Goal: Transaction & Acquisition: Purchase product/service

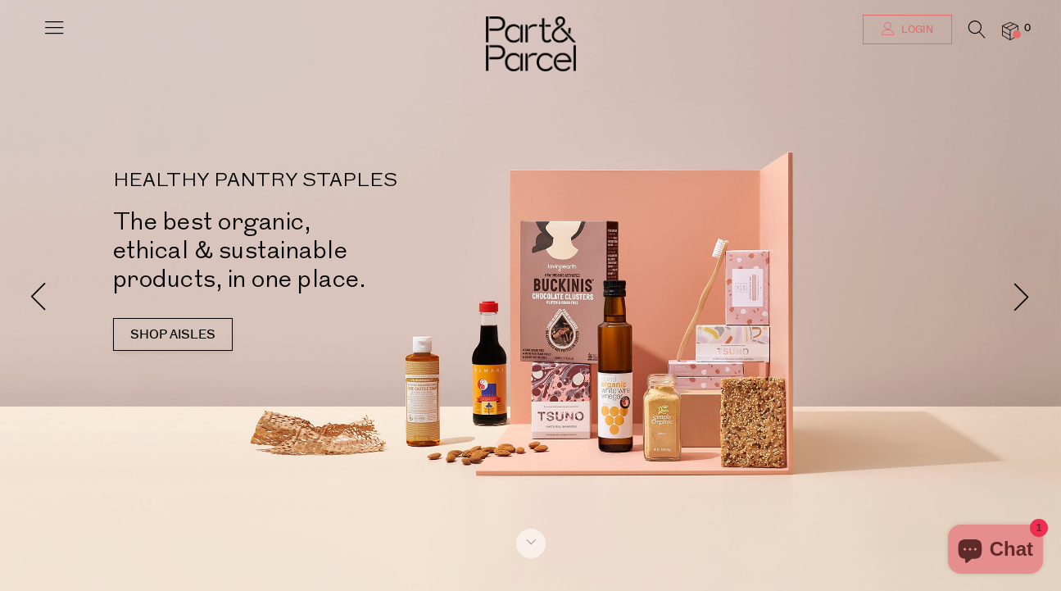
type input "[EMAIL_ADDRESS][DOMAIN_NAME]"
click at [924, 30] on span "Login" at bounding box center [916, 30] width 36 height 14
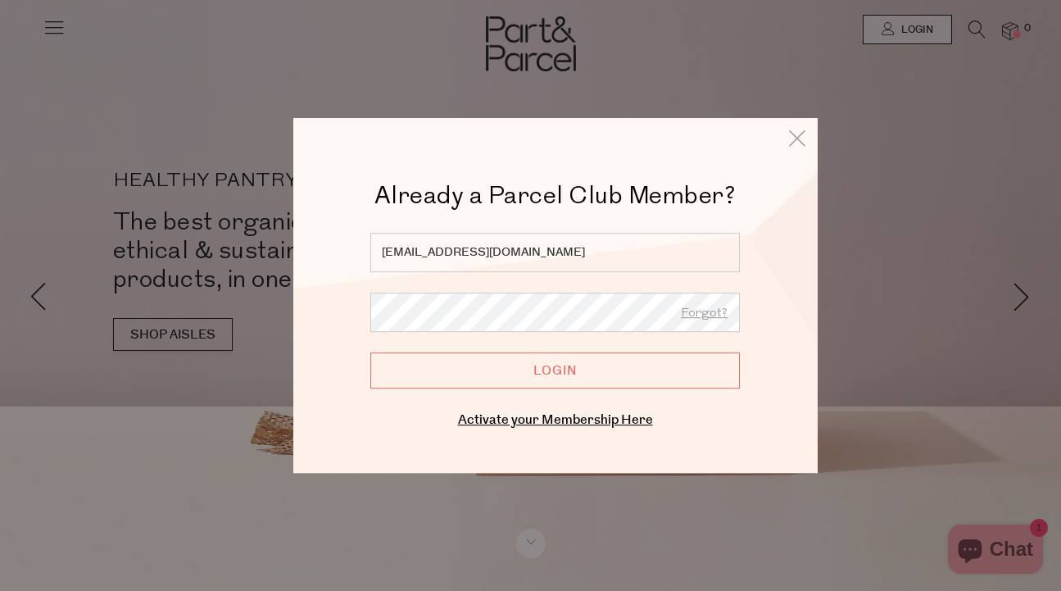
click at [557, 379] on input "Login" at bounding box center [555, 370] width 370 height 36
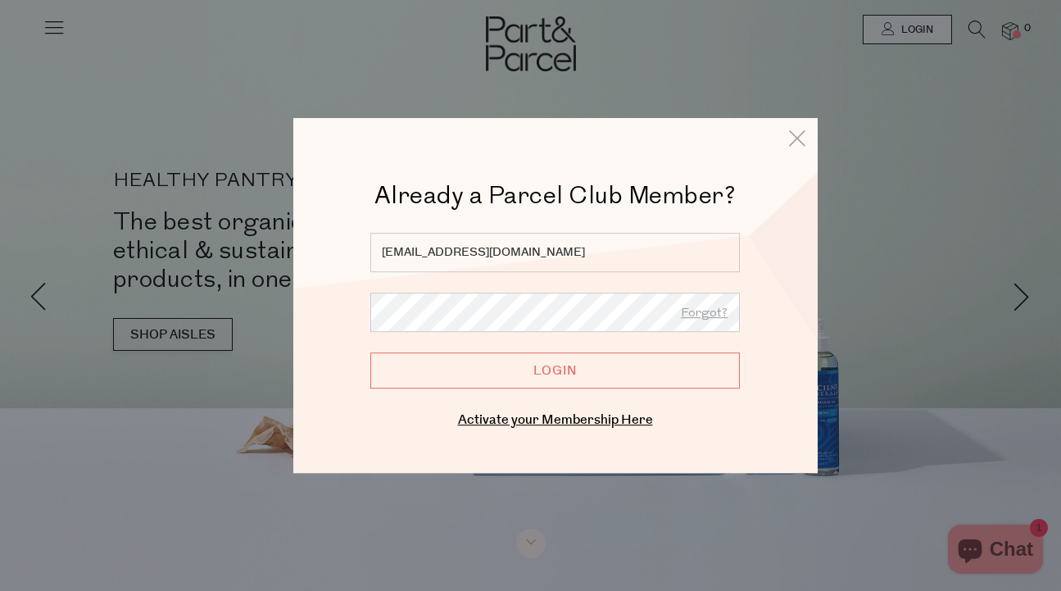
click at [550, 373] on input "Login" at bounding box center [555, 370] width 370 height 36
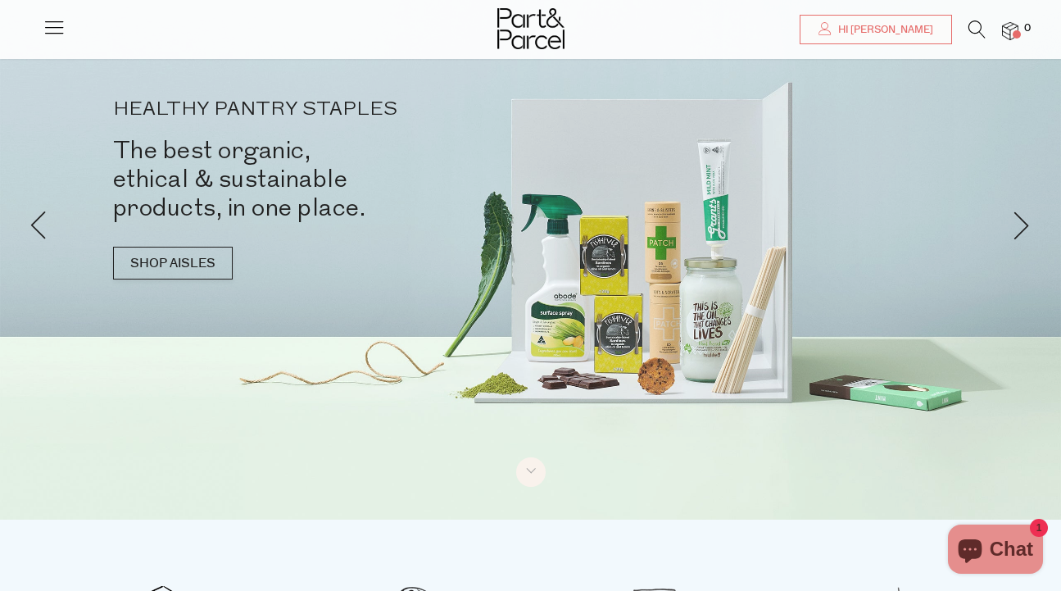
scroll to position [73, 0]
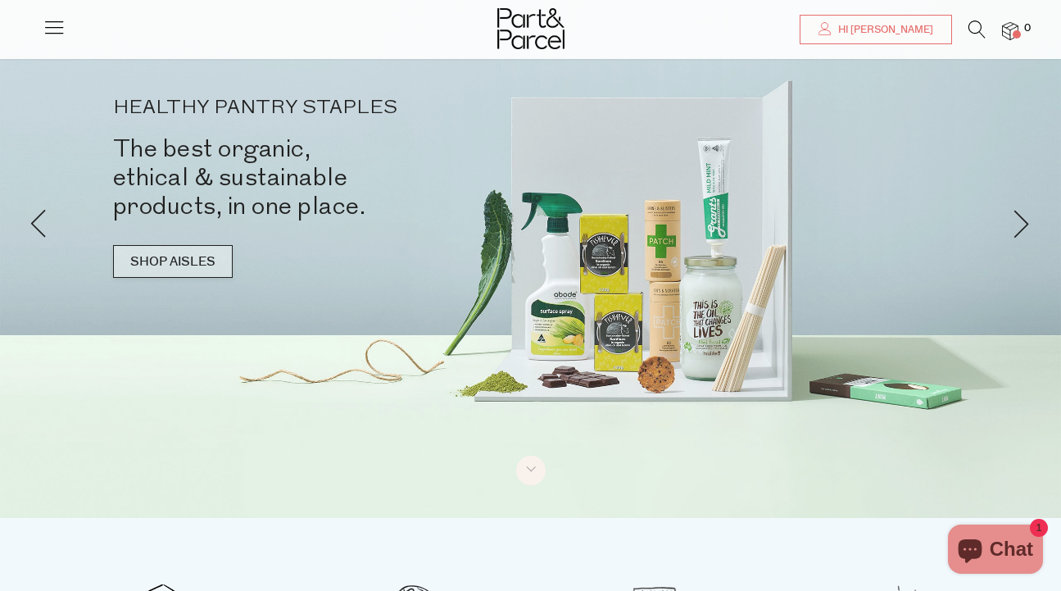
click at [200, 262] on link "SHOP AISLES" at bounding box center [173, 261] width 120 height 33
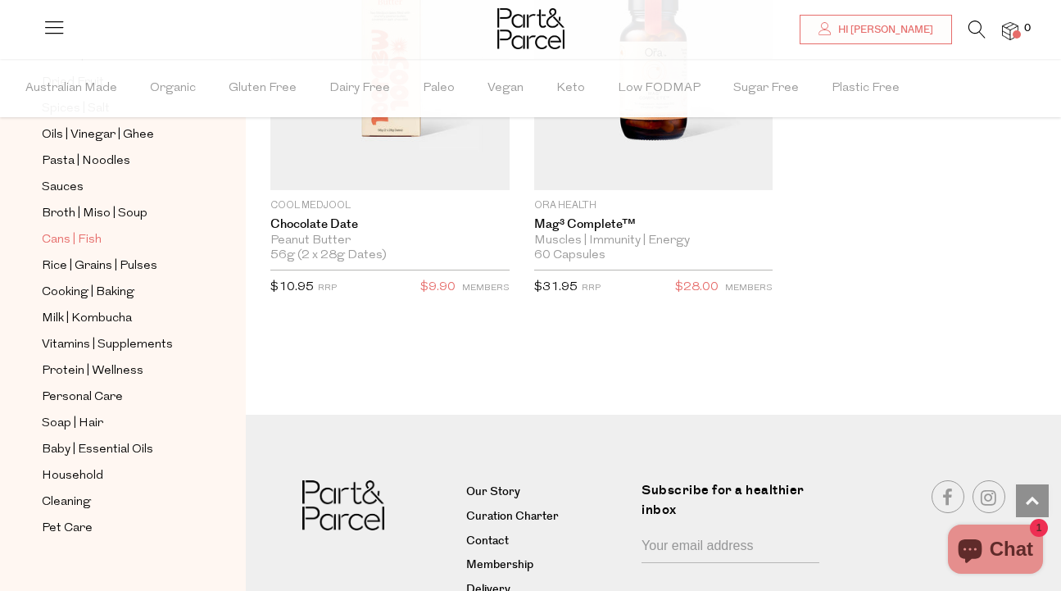
scroll to position [592, 0]
click at [117, 344] on span "Vitamins | Supplements" at bounding box center [107, 347] width 131 height 20
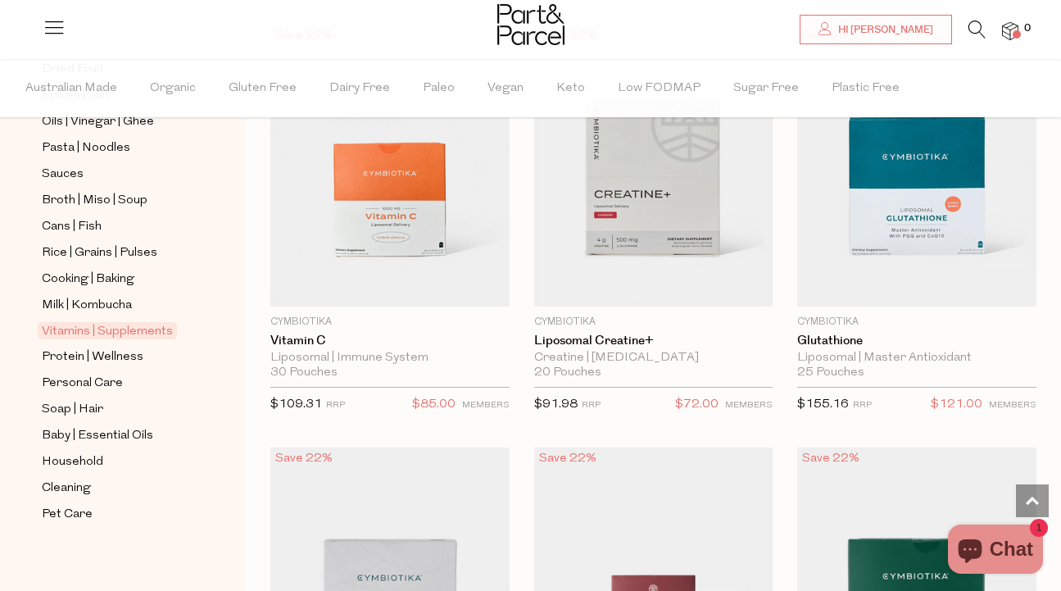
scroll to position [612, 0]
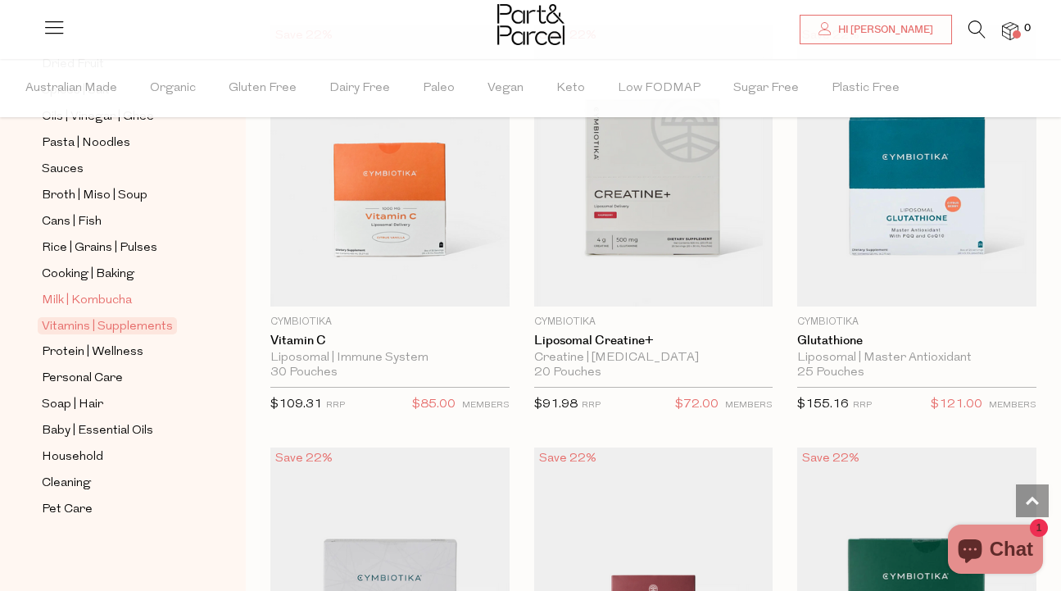
click at [91, 300] on span "Milk | Kombucha" at bounding box center [87, 301] width 90 height 20
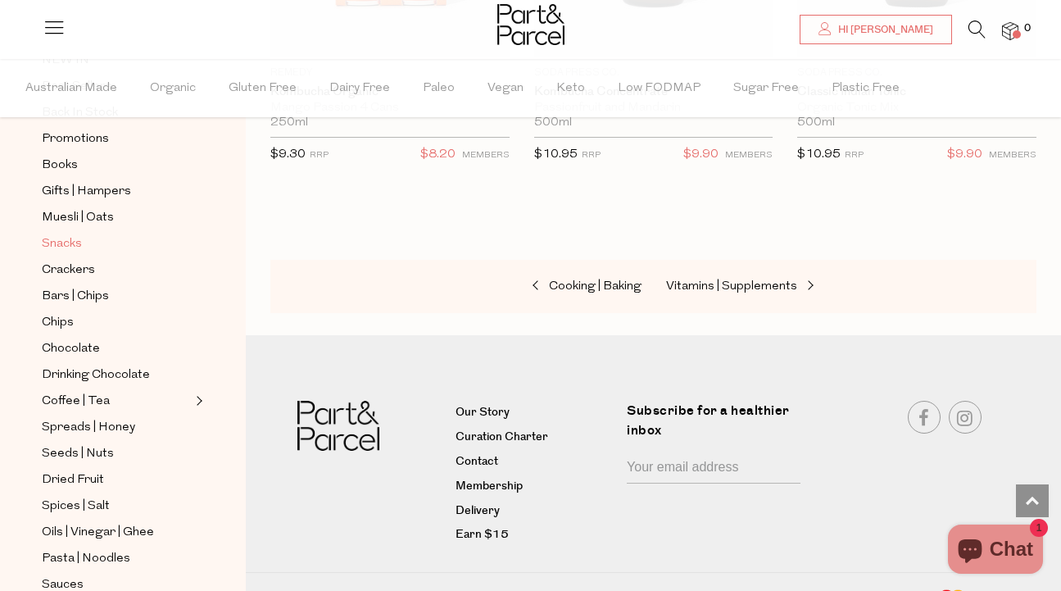
scroll to position [211, 0]
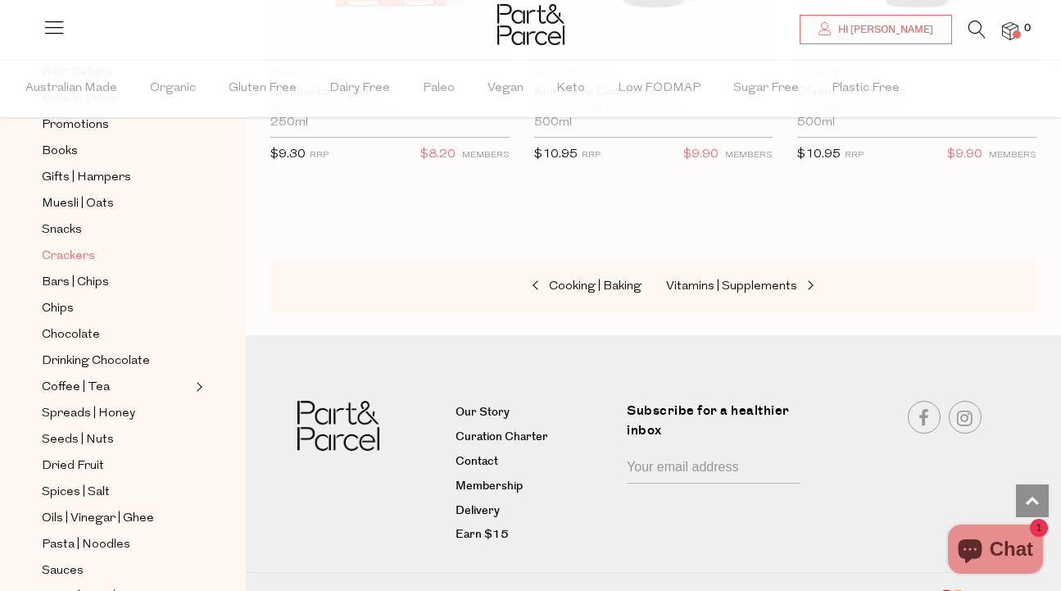
click at [66, 257] on span "Crackers" at bounding box center [68, 257] width 53 height 20
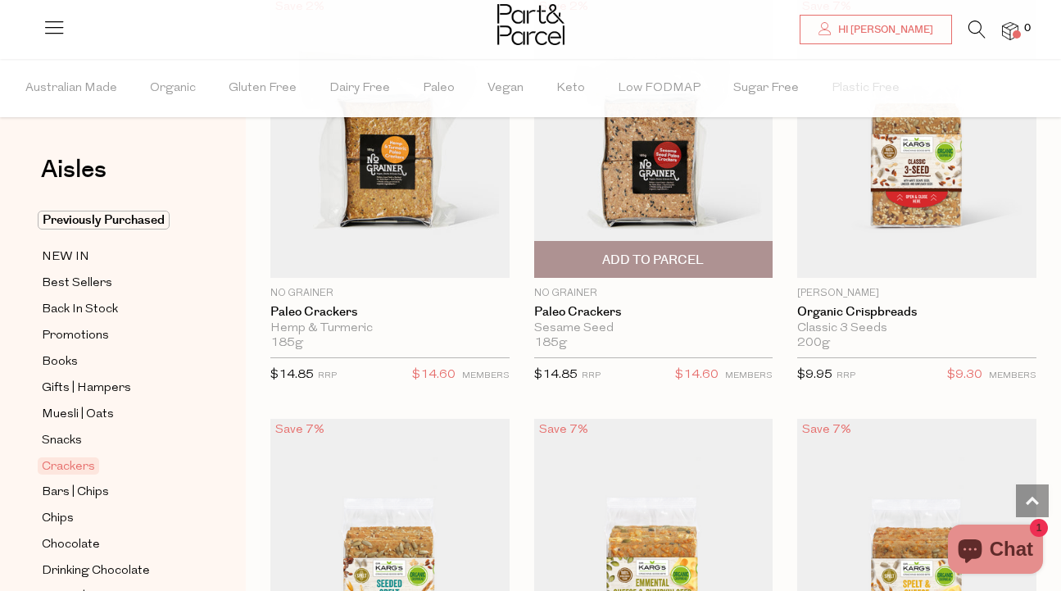
scroll to position [3589, 0]
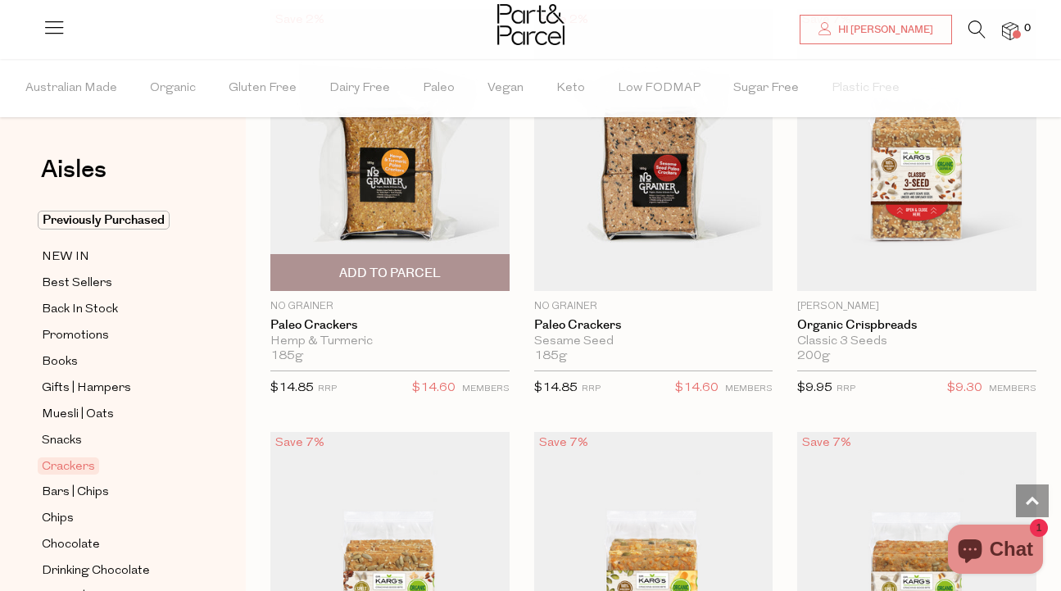
click at [400, 268] on span "Add To Parcel" at bounding box center [390, 273] width 102 height 17
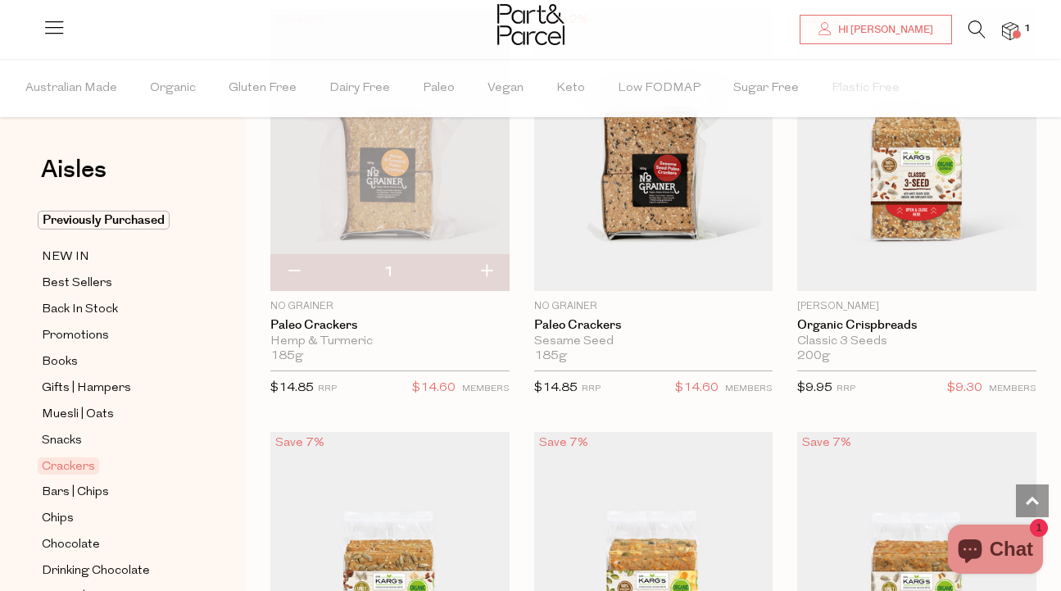
click at [489, 269] on button "button" at bounding box center [486, 272] width 47 height 36
type input "2"
click at [69, 442] on span "Snacks" at bounding box center [62, 441] width 40 height 20
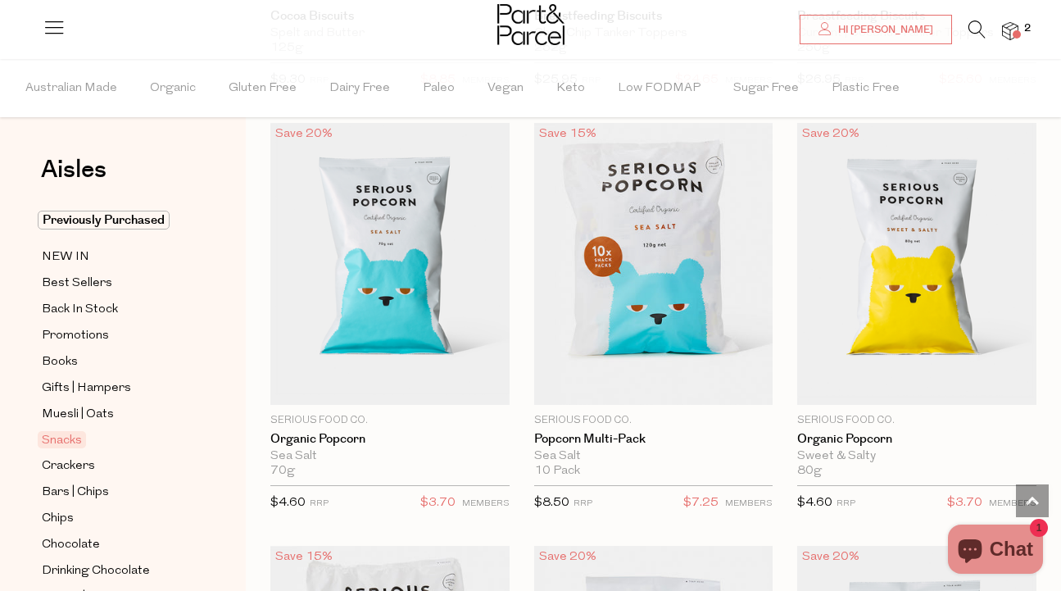
scroll to position [5626, 0]
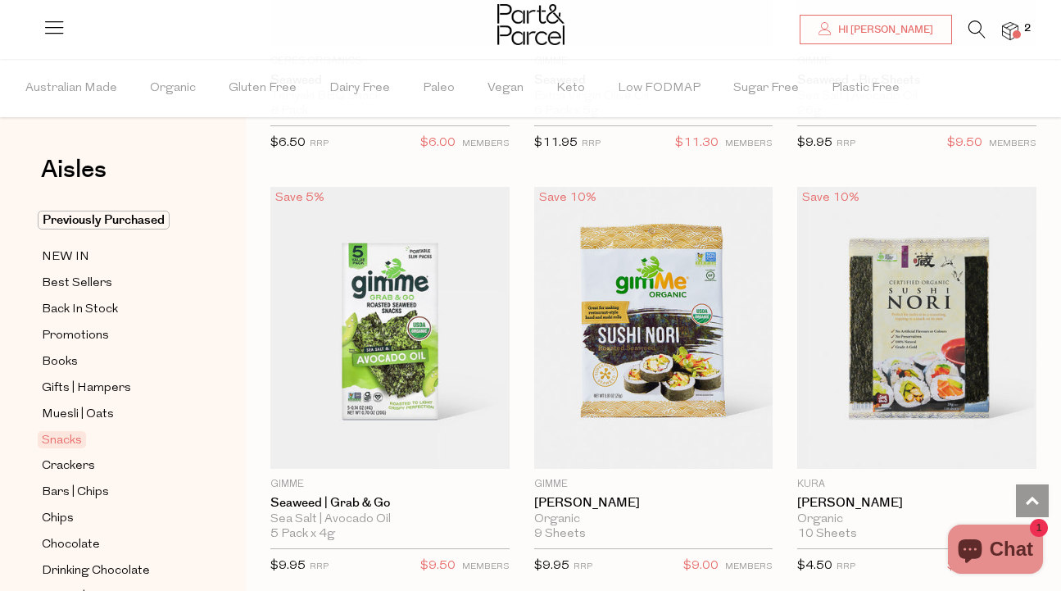
scroll to position [7674, 0]
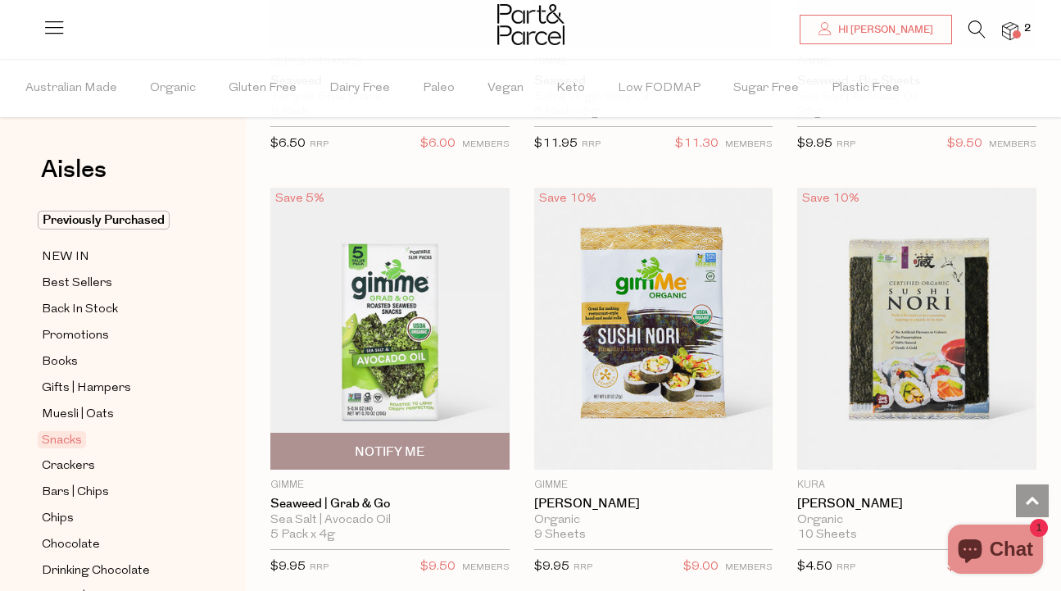
click at [372, 389] on img at bounding box center [389, 329] width 239 height 282
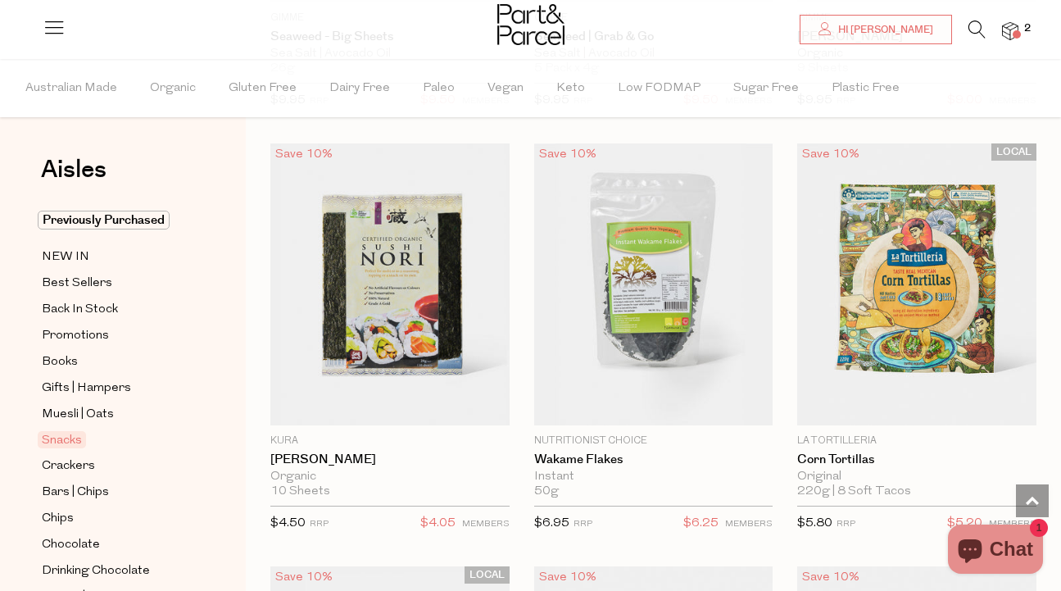
scroll to position [923, 0]
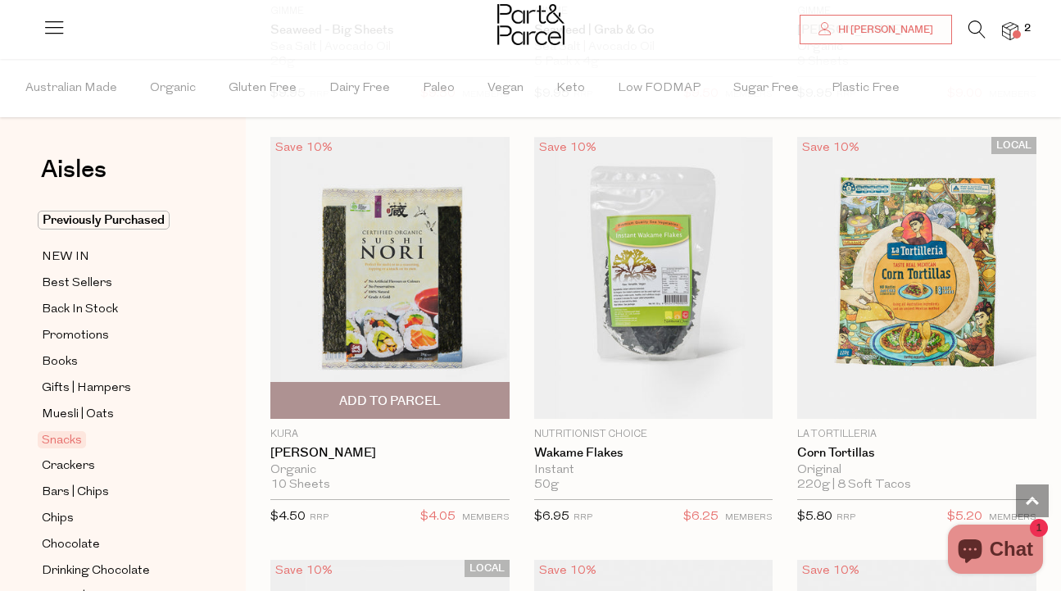
click at [386, 312] on img at bounding box center [389, 278] width 239 height 282
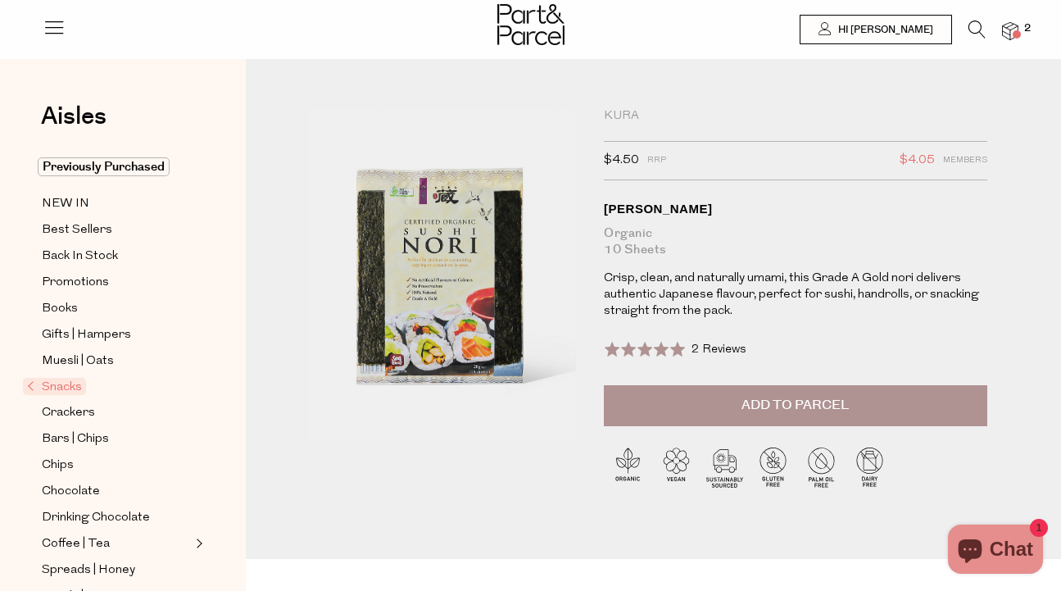
click at [742, 407] on span "Add to Parcel" at bounding box center [795, 405] width 107 height 19
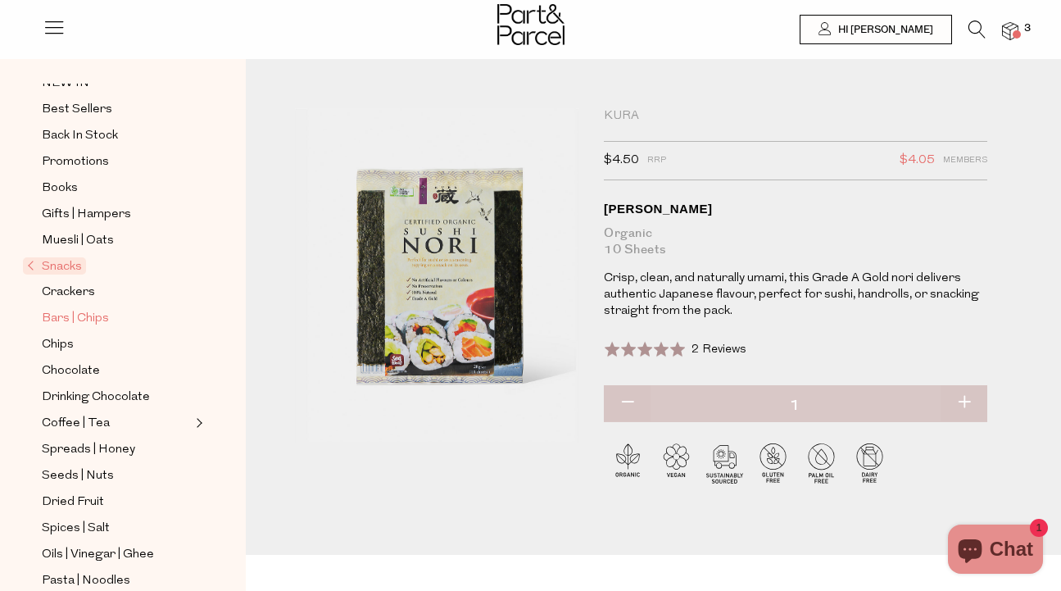
scroll to position [133, 0]
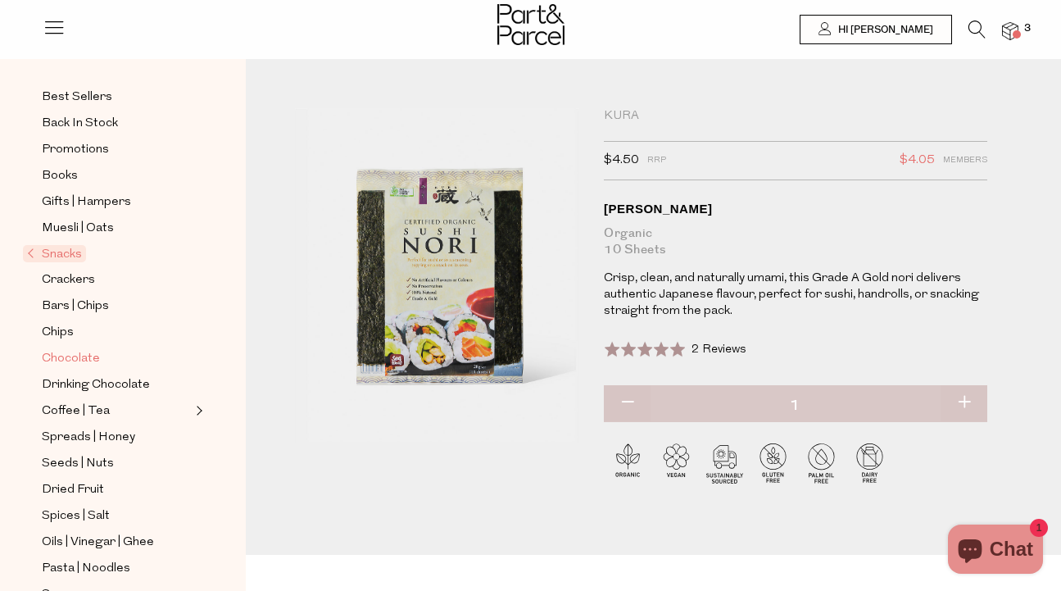
click at [79, 360] on span "Chocolate" at bounding box center [71, 359] width 58 height 20
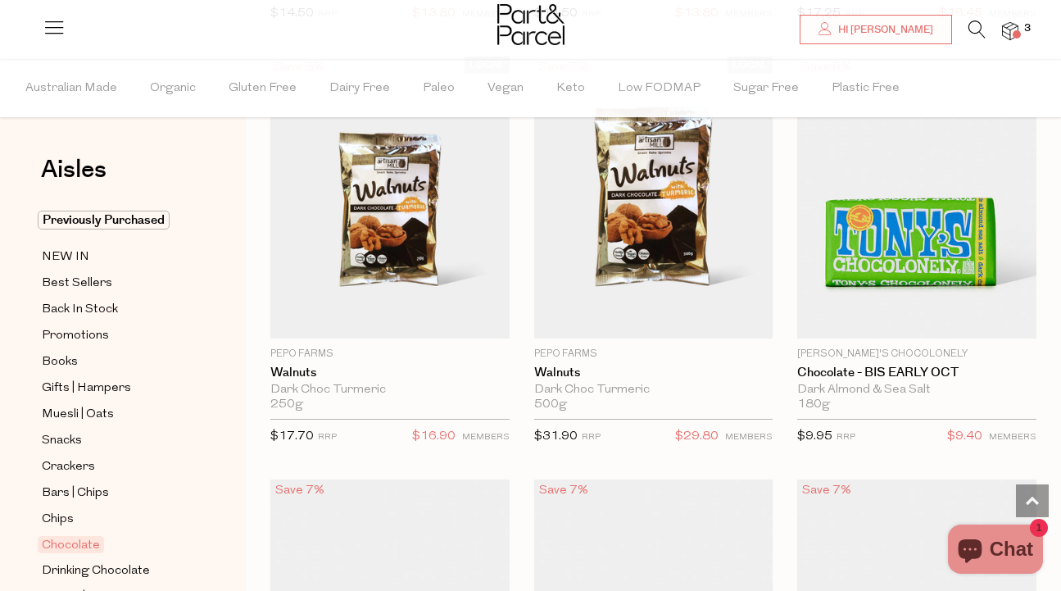
scroll to position [5286, 0]
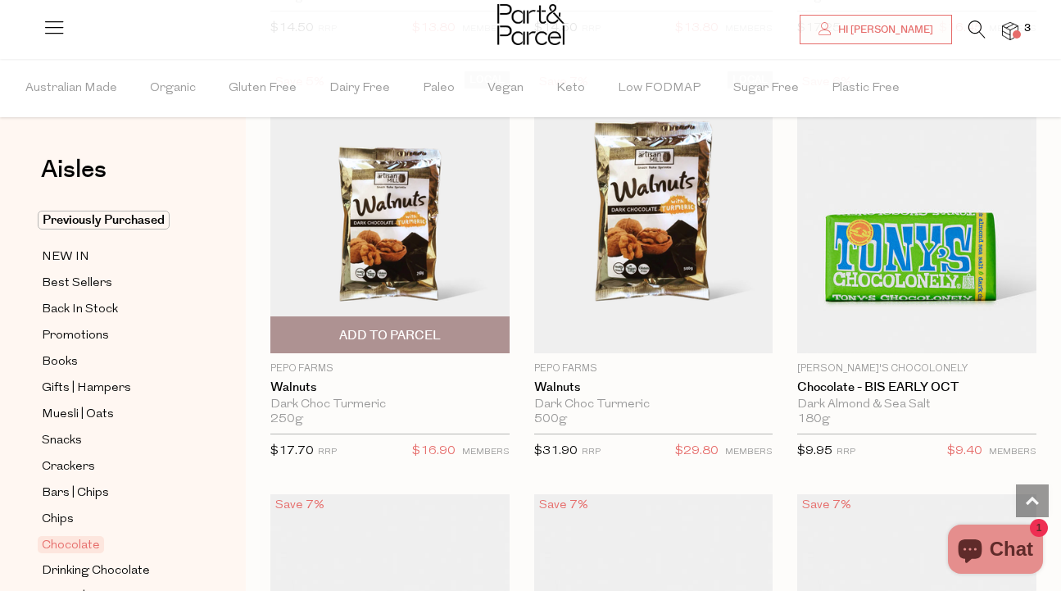
click at [372, 337] on span "Add To Parcel" at bounding box center [390, 335] width 102 height 17
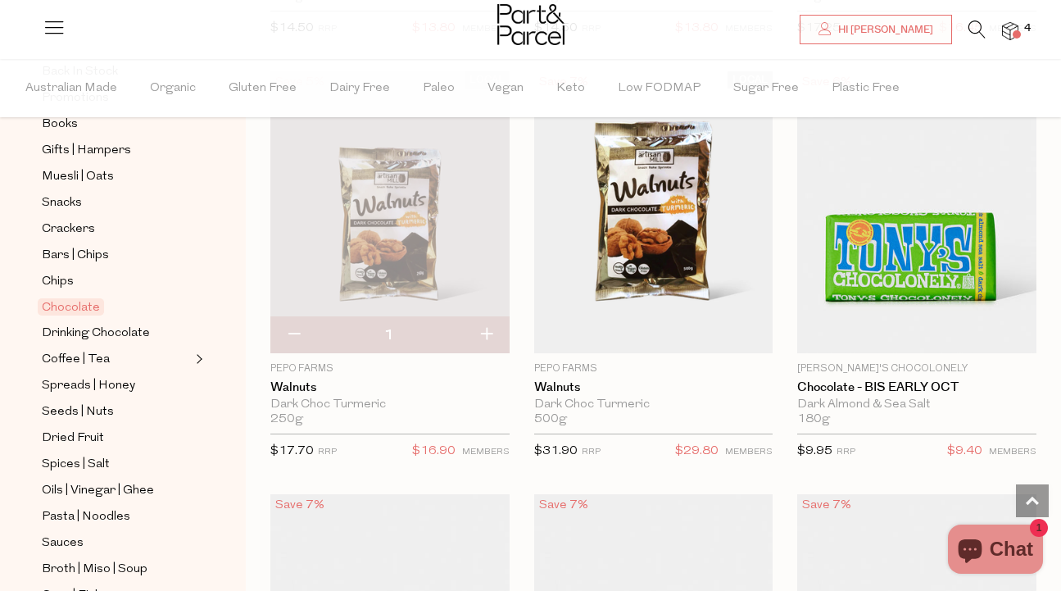
scroll to position [243, 0]
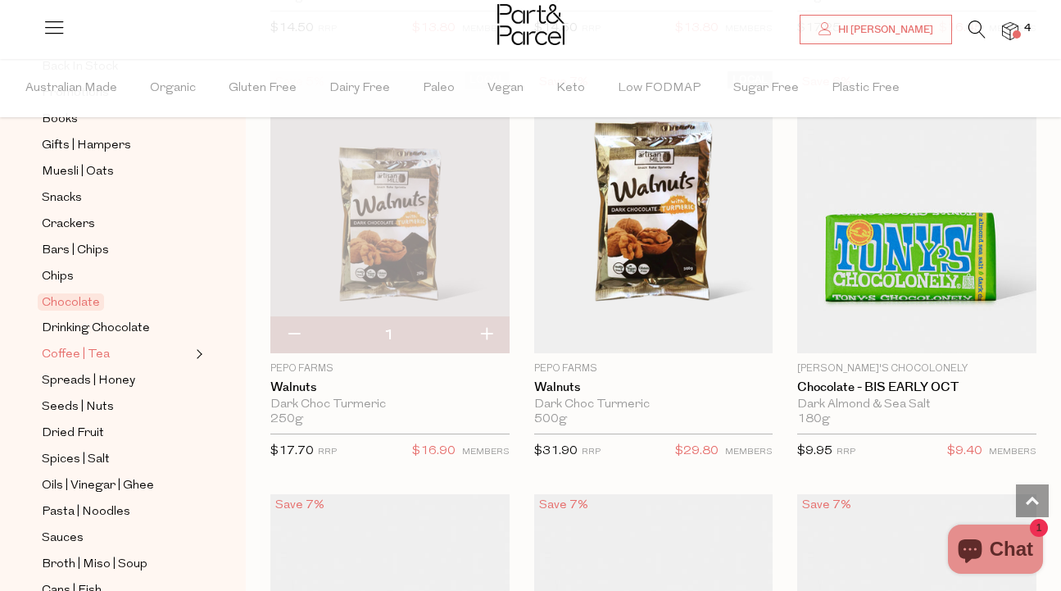
click at [77, 355] on span "Coffee | Tea" at bounding box center [76, 355] width 68 height 20
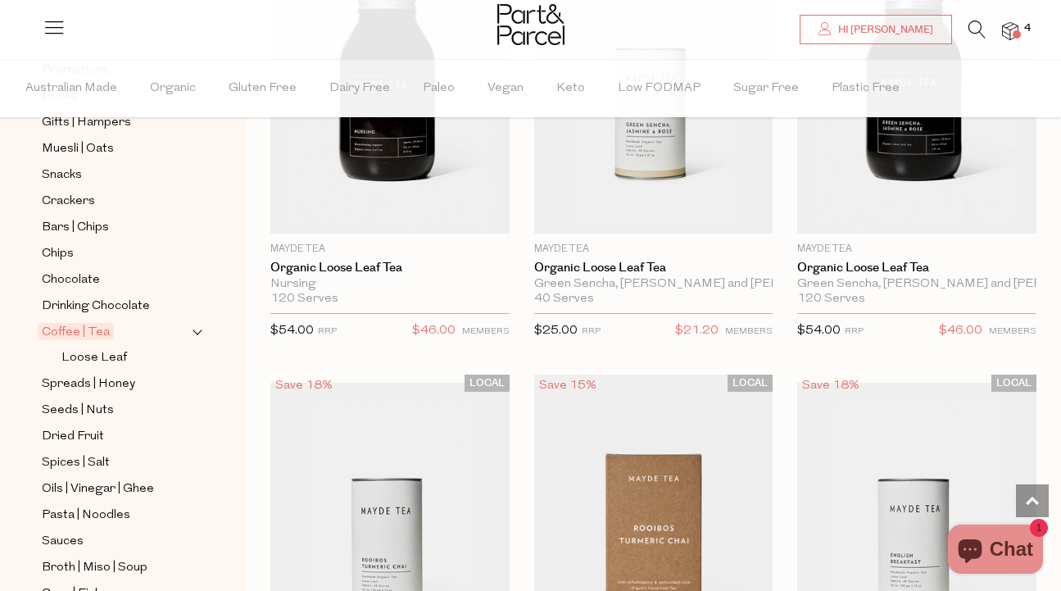
scroll to position [288, 0]
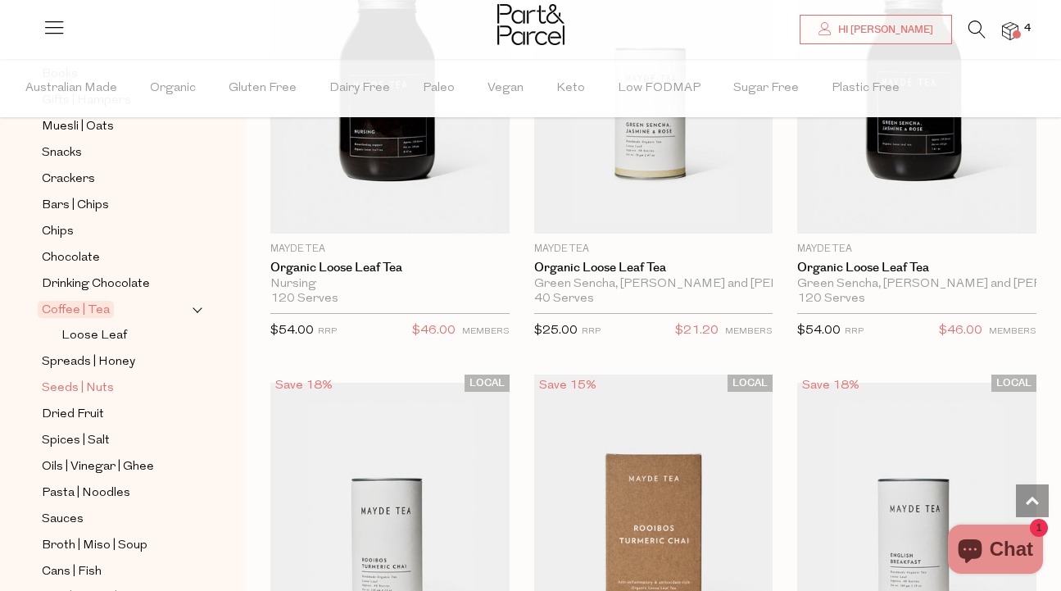
click at [80, 389] on span "Seeds | Nuts" at bounding box center [78, 389] width 72 height 20
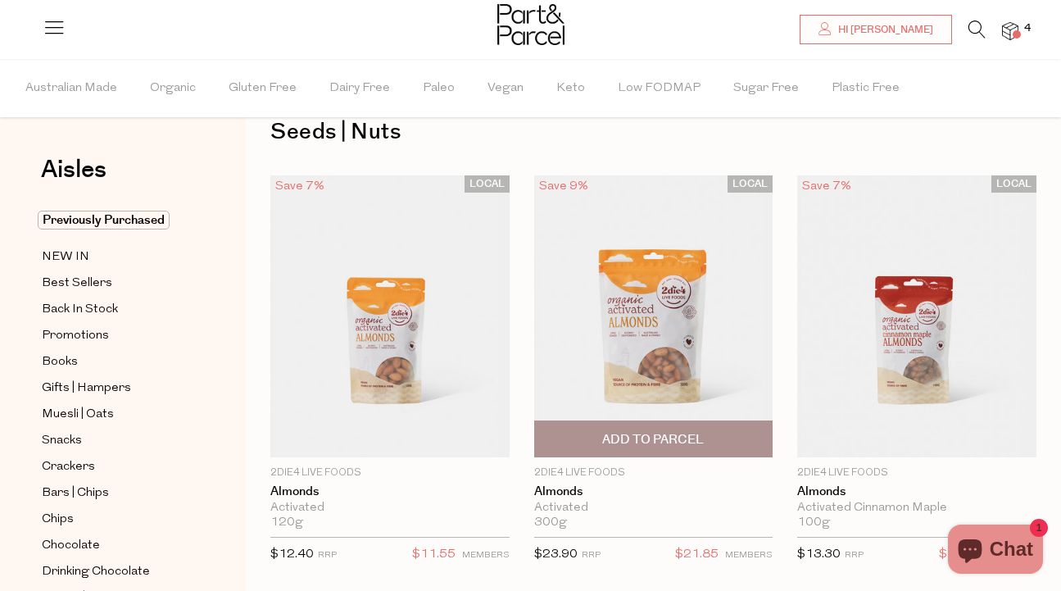
scroll to position [39, 0]
click at [648, 439] on span "Add To Parcel" at bounding box center [653, 438] width 102 height 17
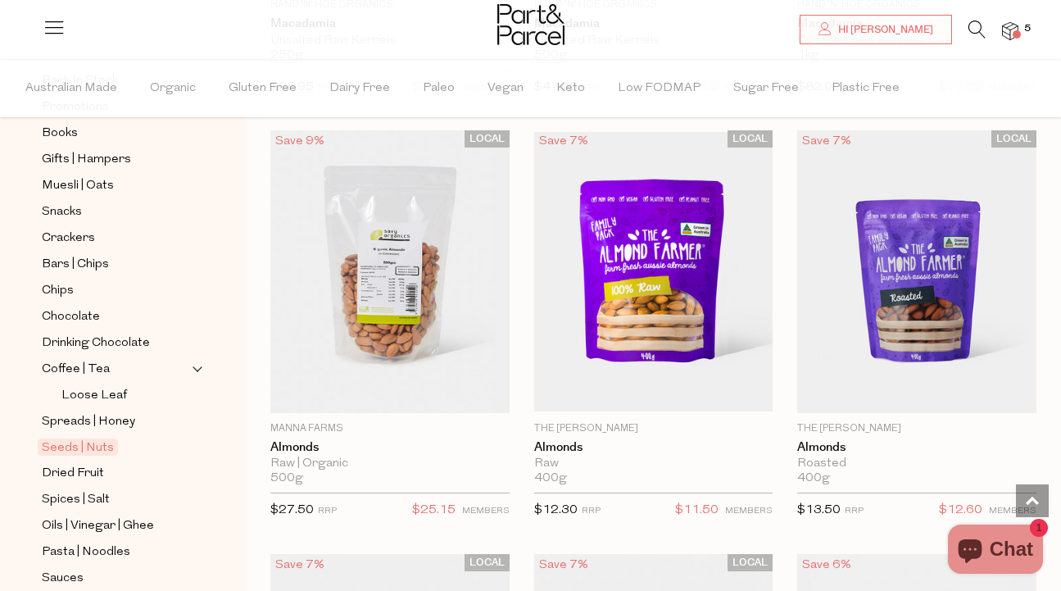
scroll to position [2625, 0]
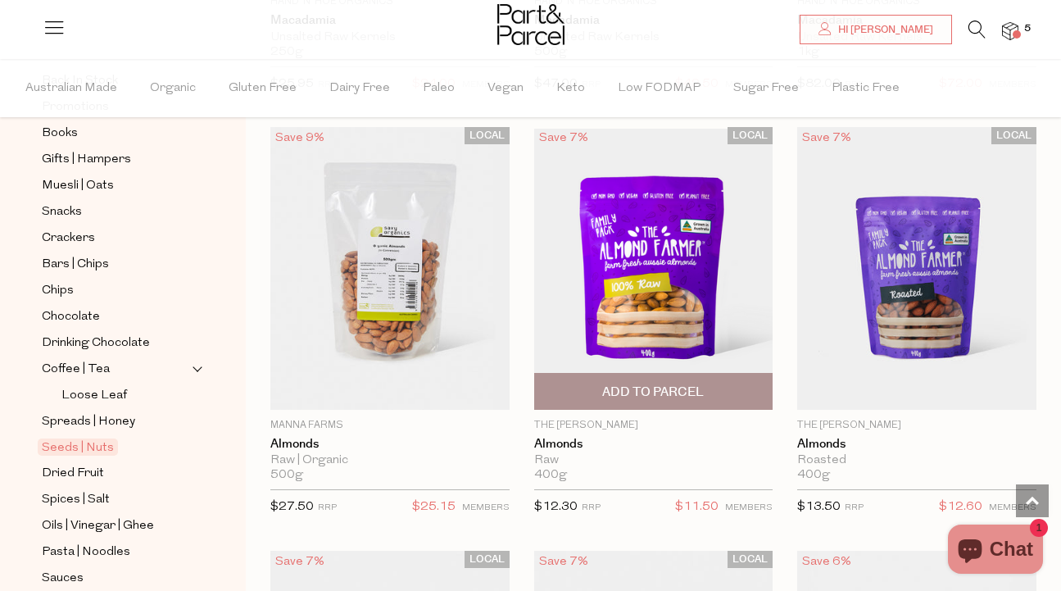
click at [657, 317] on img at bounding box center [653, 268] width 239 height 279
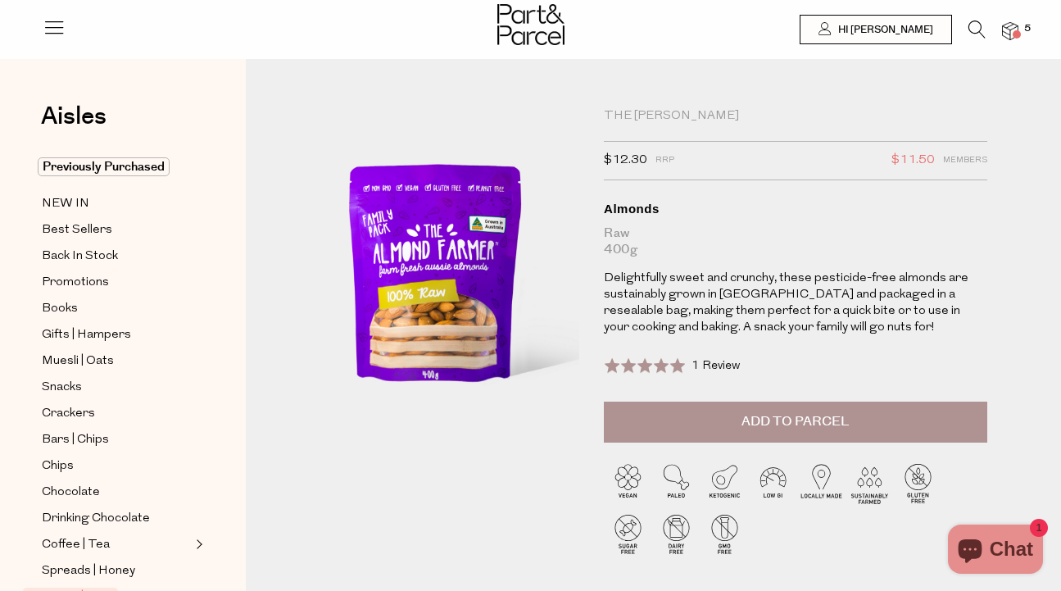
click at [808, 420] on span "Add to Parcel" at bounding box center [795, 421] width 107 height 19
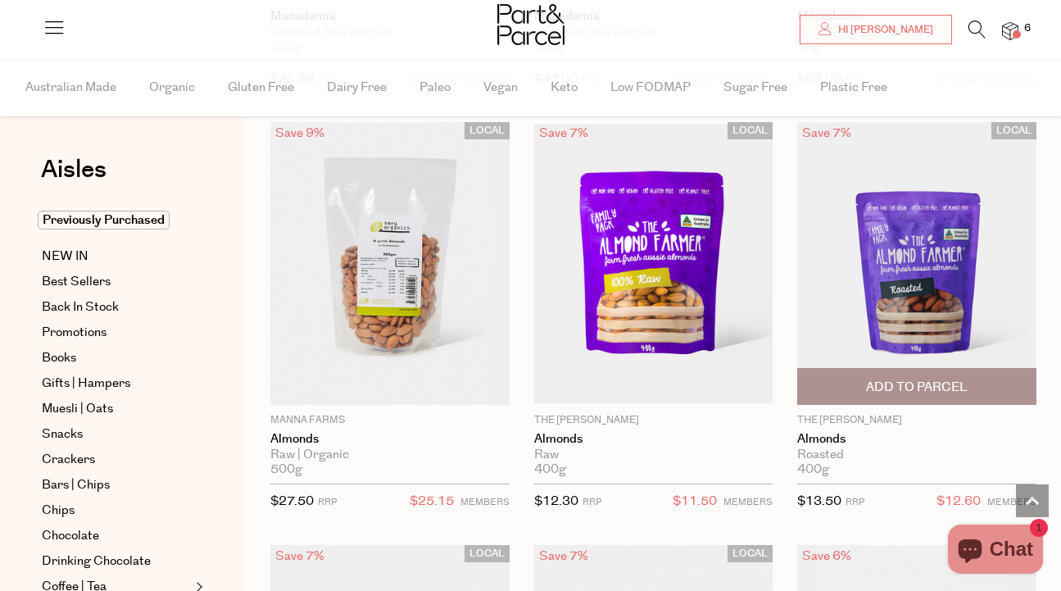
scroll to position [2629, 0]
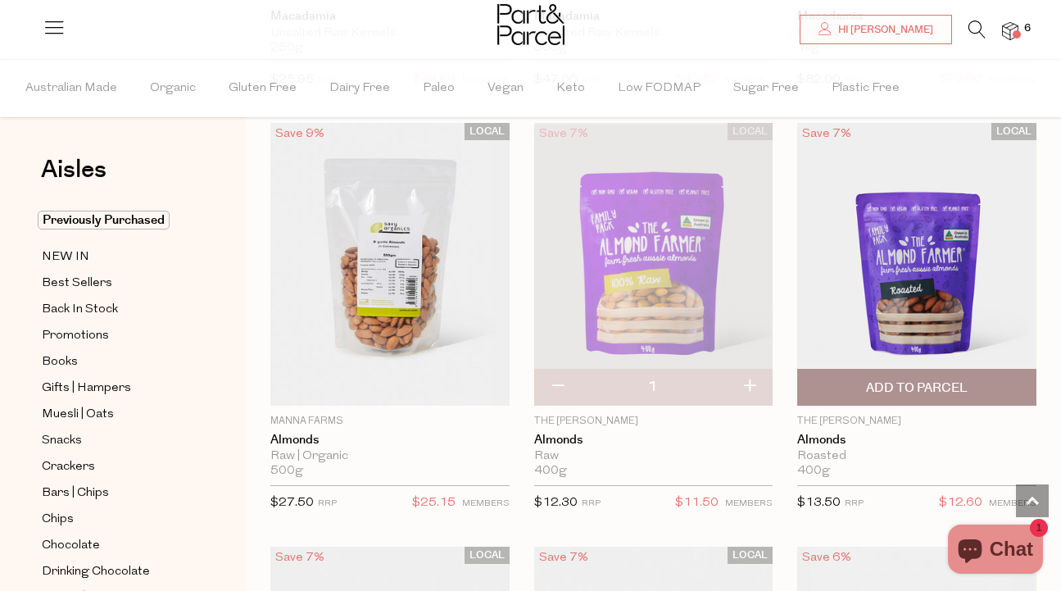
click at [920, 299] on img at bounding box center [917, 264] width 239 height 282
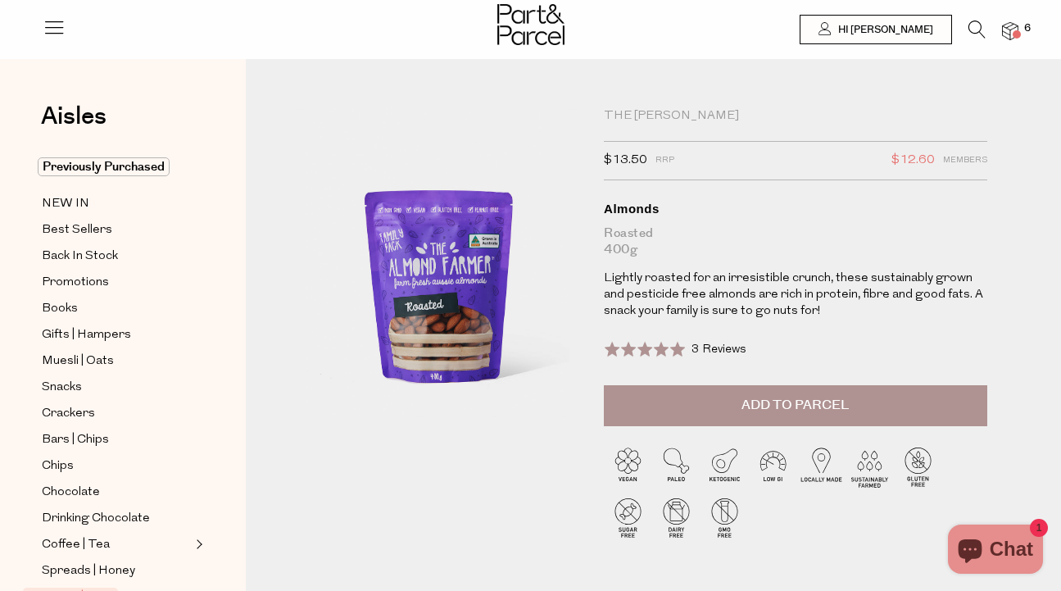
click at [775, 409] on span "Add to Parcel" at bounding box center [795, 405] width 107 height 19
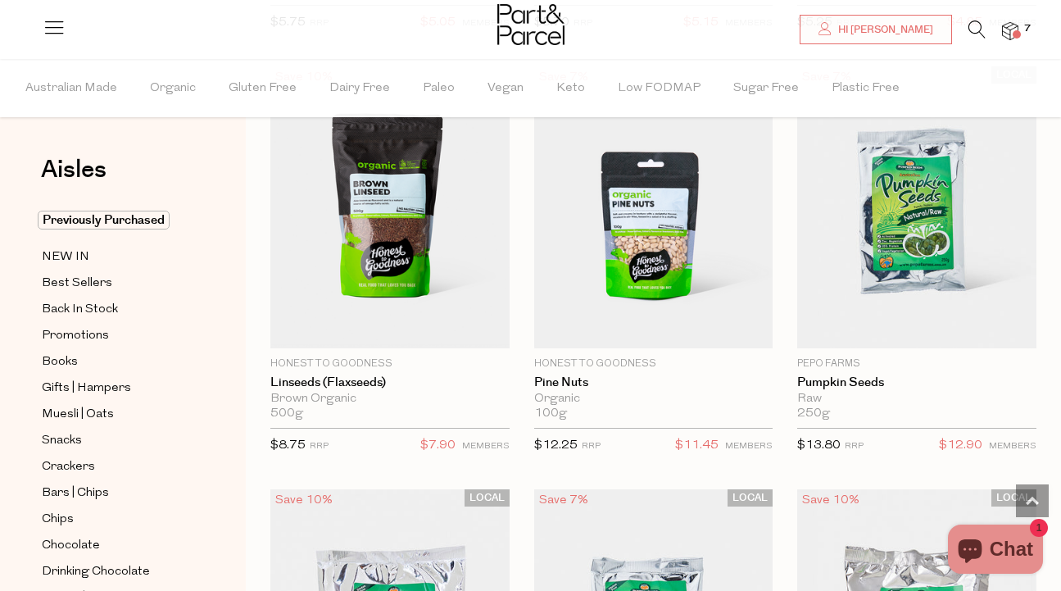
scroll to position [4379, 0]
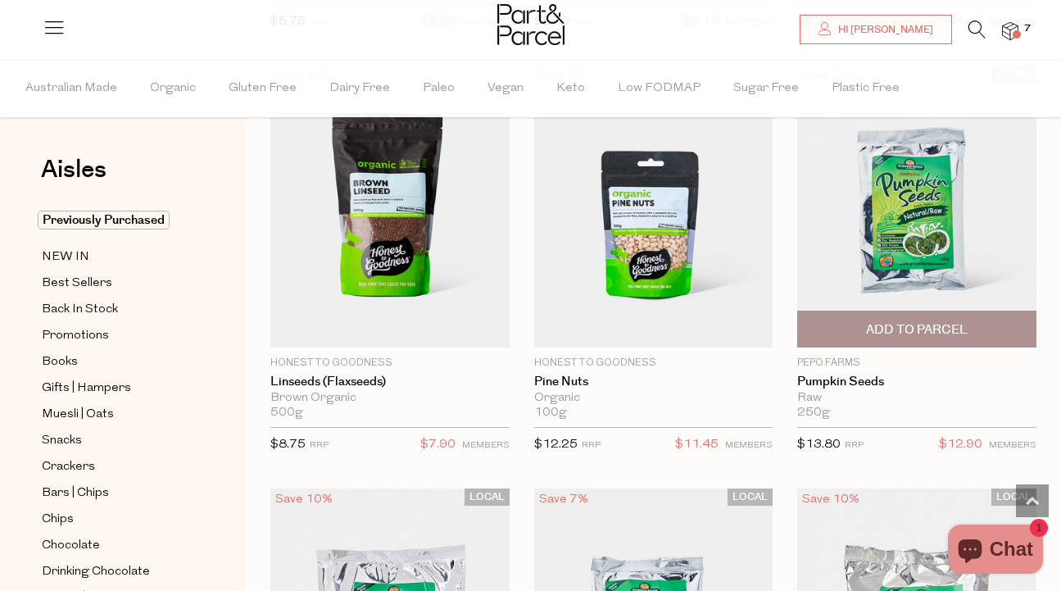
click at [876, 329] on span "Add To Parcel" at bounding box center [917, 329] width 102 height 17
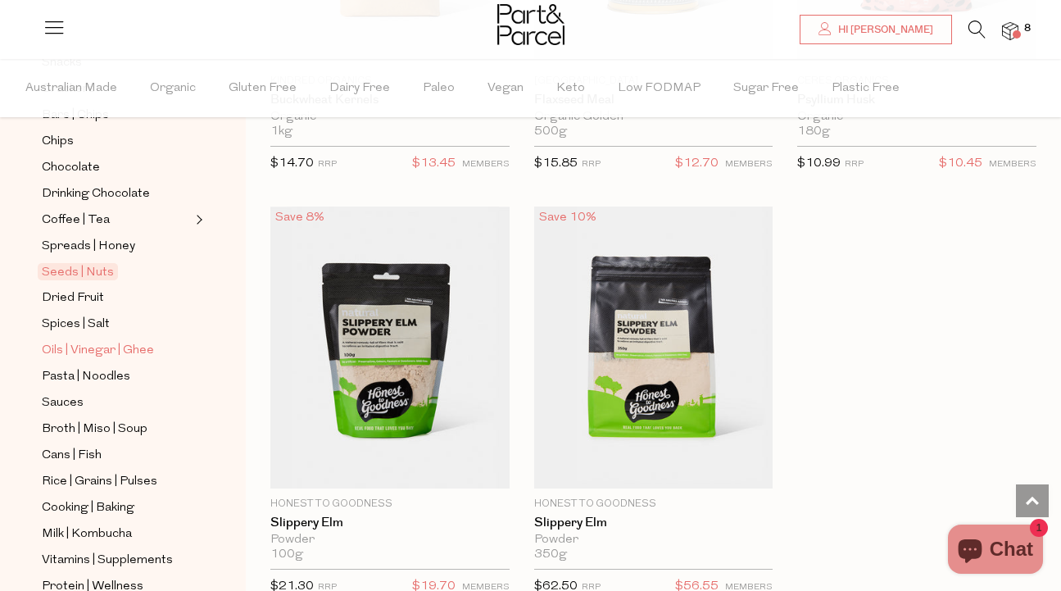
scroll to position [379, 0]
click at [93, 351] on span "Oils | Vinegar | Ghee" at bounding box center [98, 350] width 112 height 20
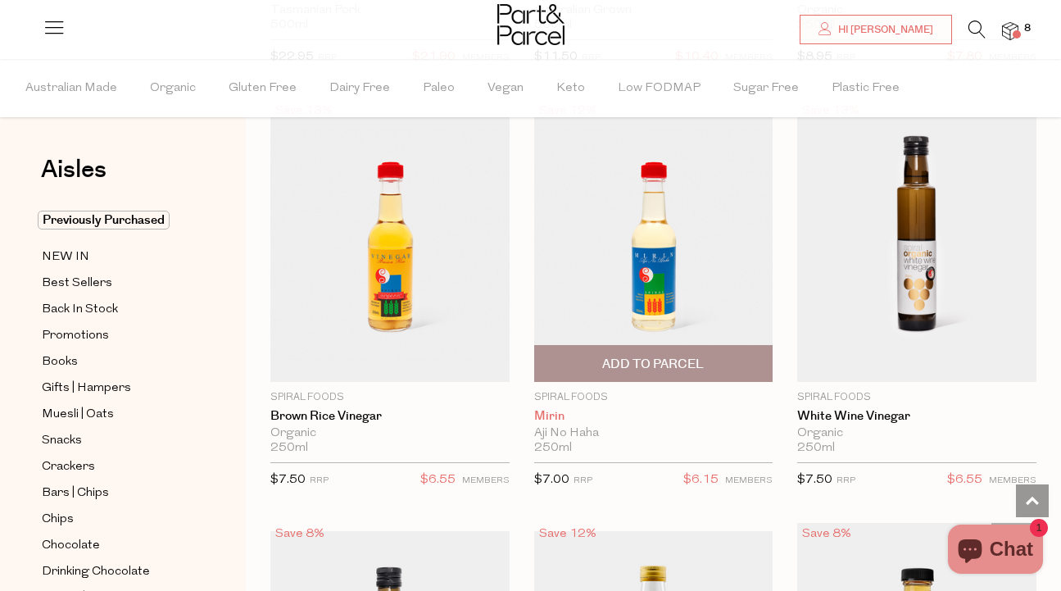
scroll to position [4824, 0]
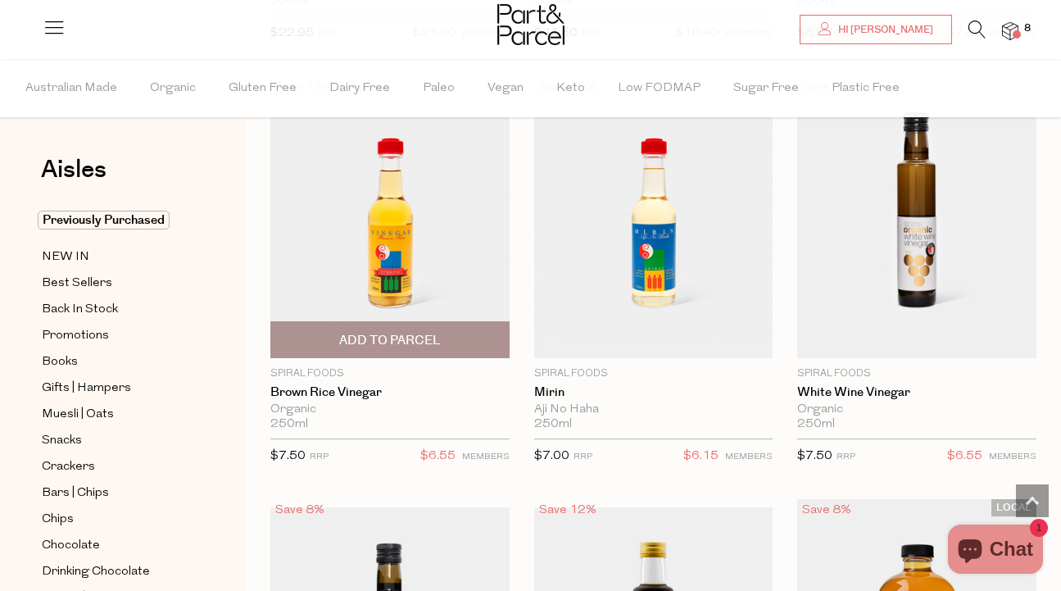
click at [384, 335] on span "Add To Parcel" at bounding box center [390, 340] width 102 height 17
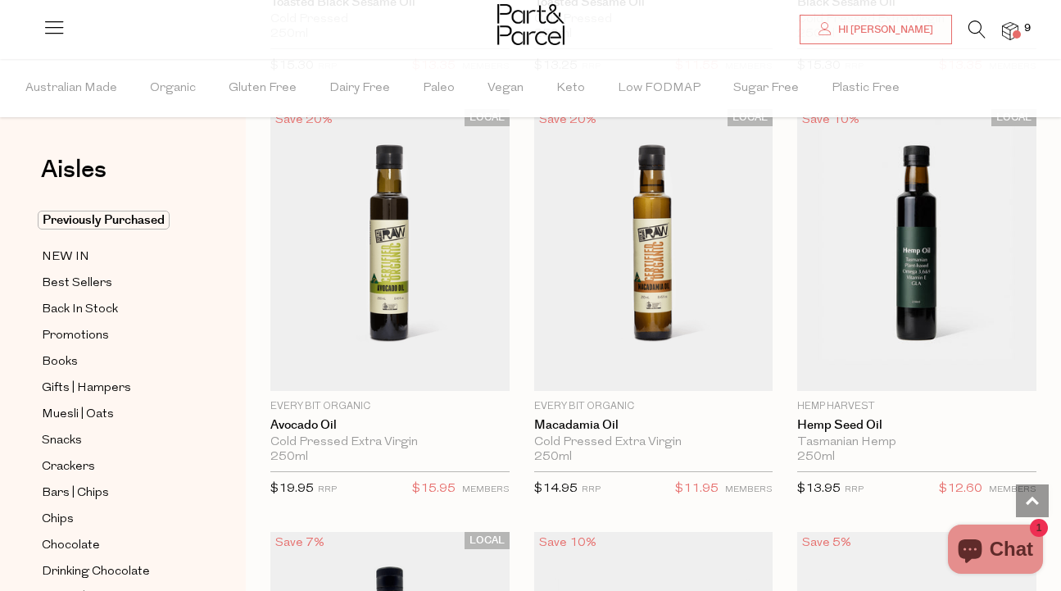
scroll to position [1810, 0]
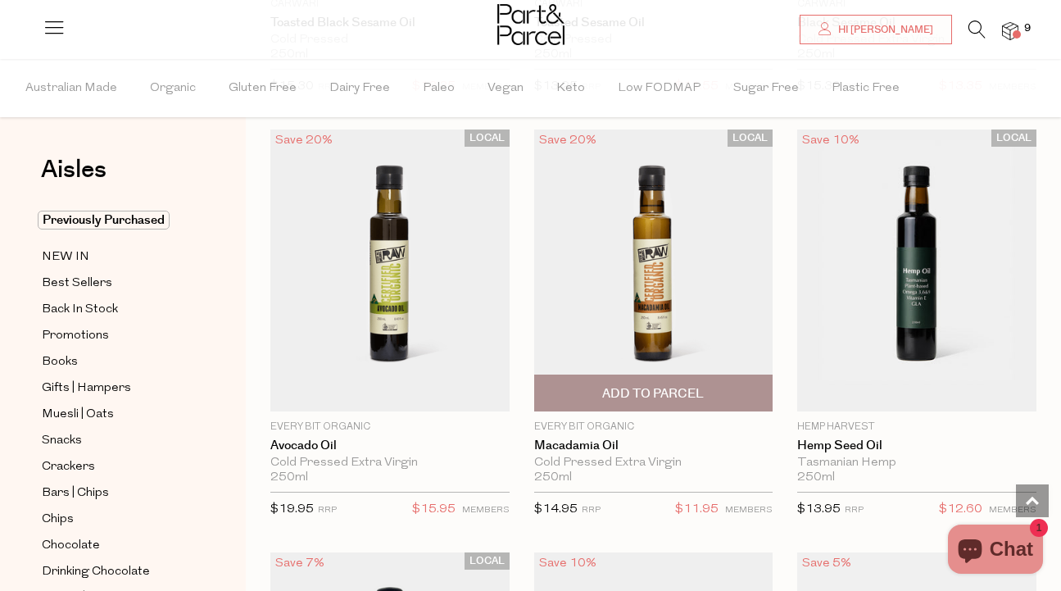
click at [636, 391] on span "Add To Parcel" at bounding box center [653, 393] width 102 height 17
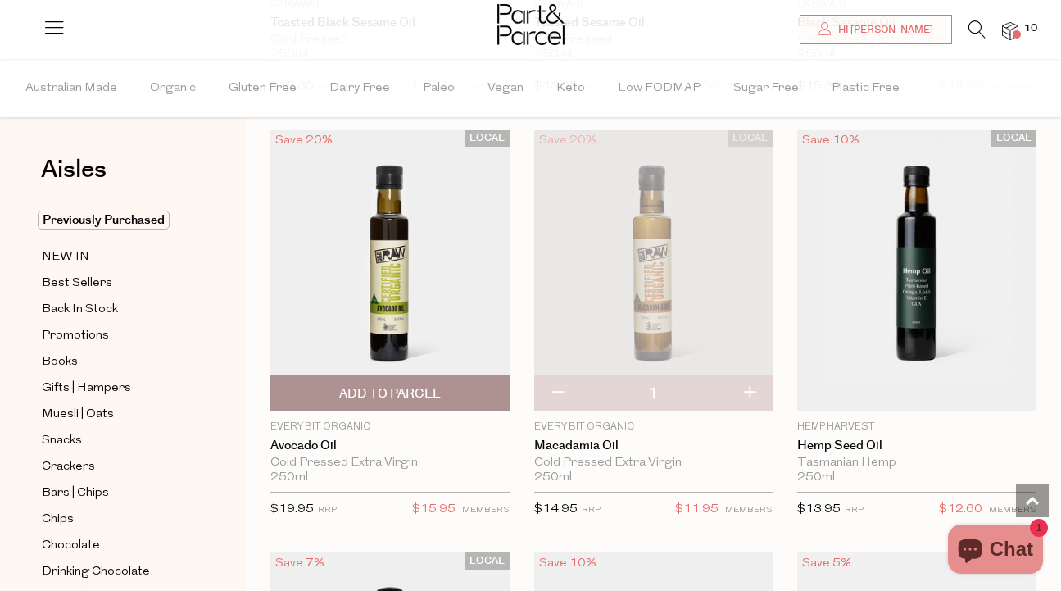
click at [390, 393] on span "Add To Parcel" at bounding box center [390, 393] width 102 height 17
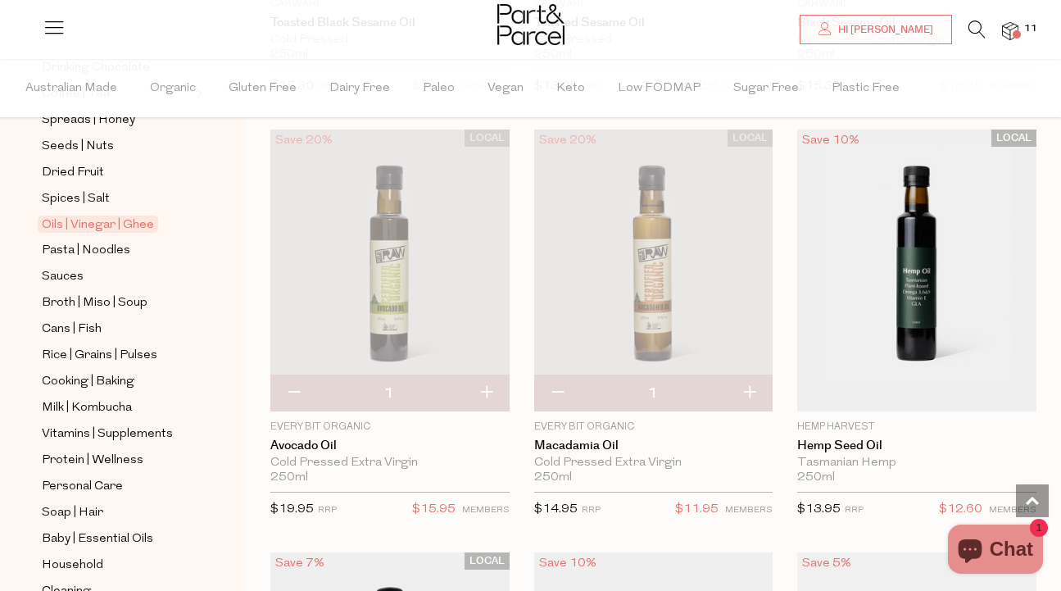
scroll to position [516, 0]
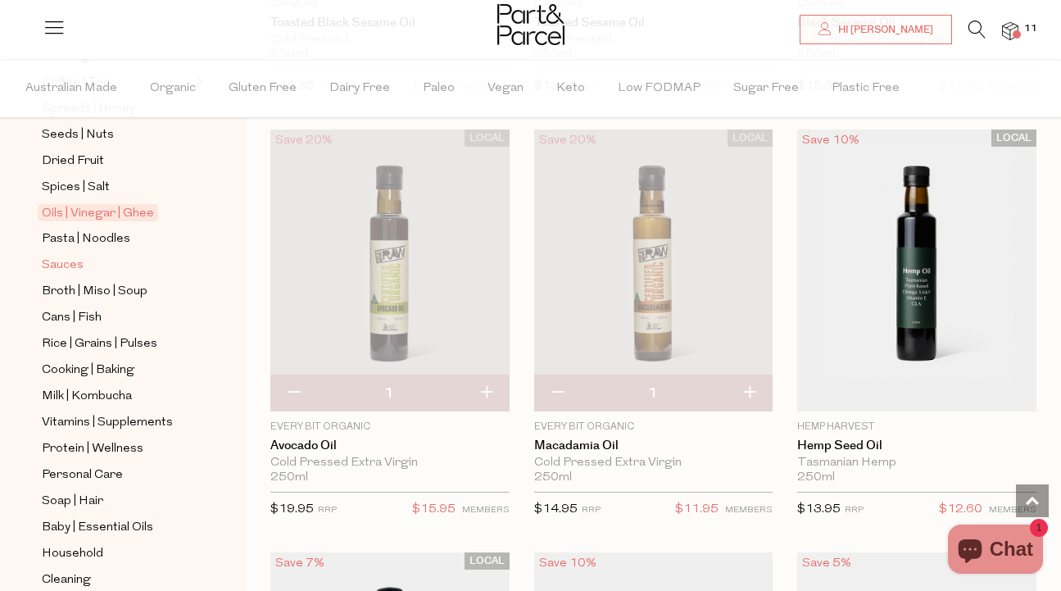
click at [66, 265] on span "Sauces" at bounding box center [63, 266] width 42 height 20
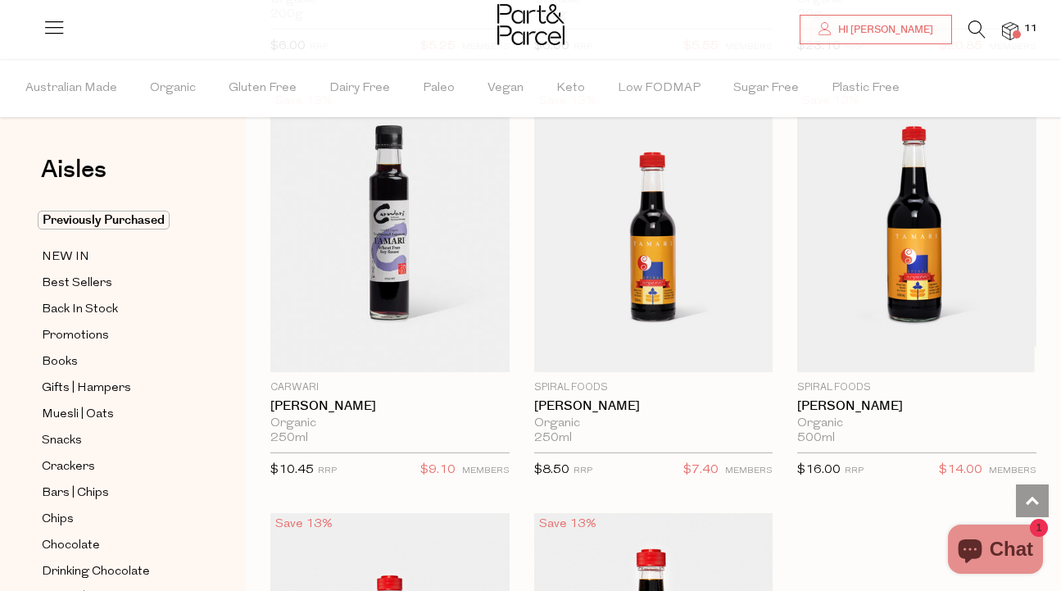
scroll to position [6524, 0]
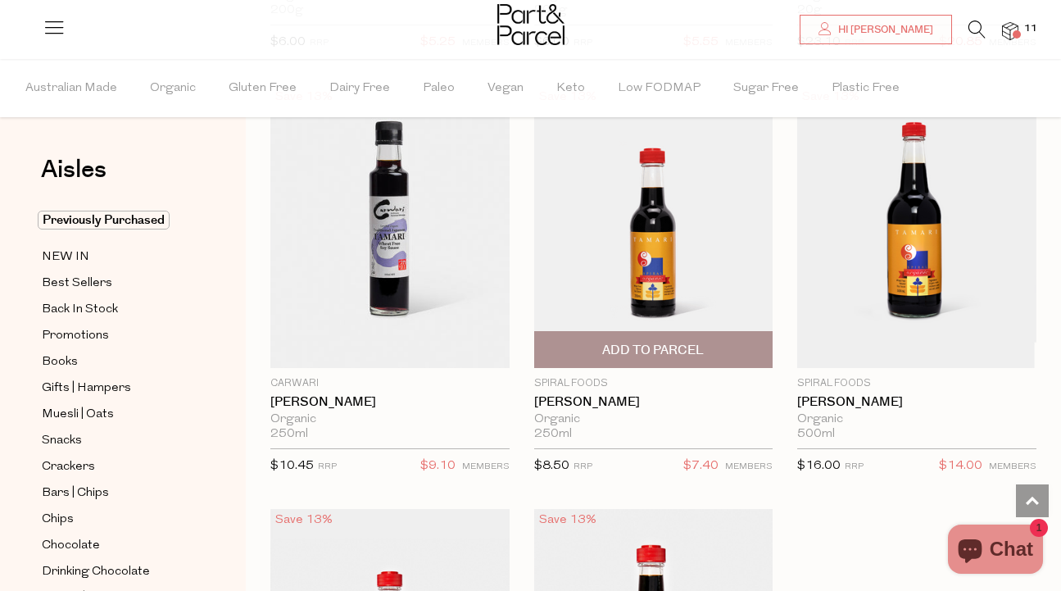
click at [649, 344] on span "Add To Parcel" at bounding box center [653, 350] width 102 height 17
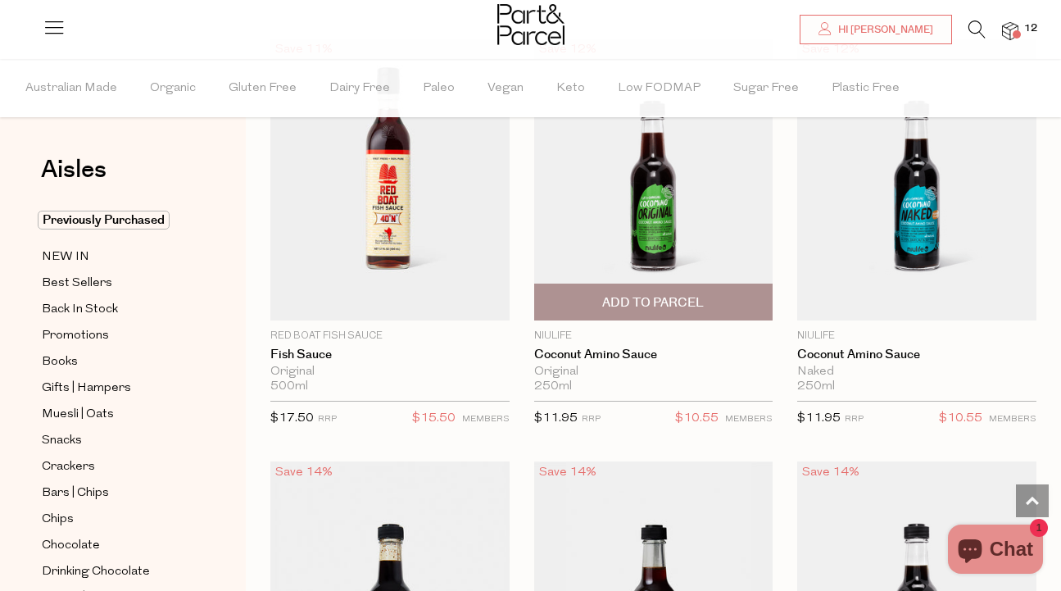
scroll to position [7425, 0]
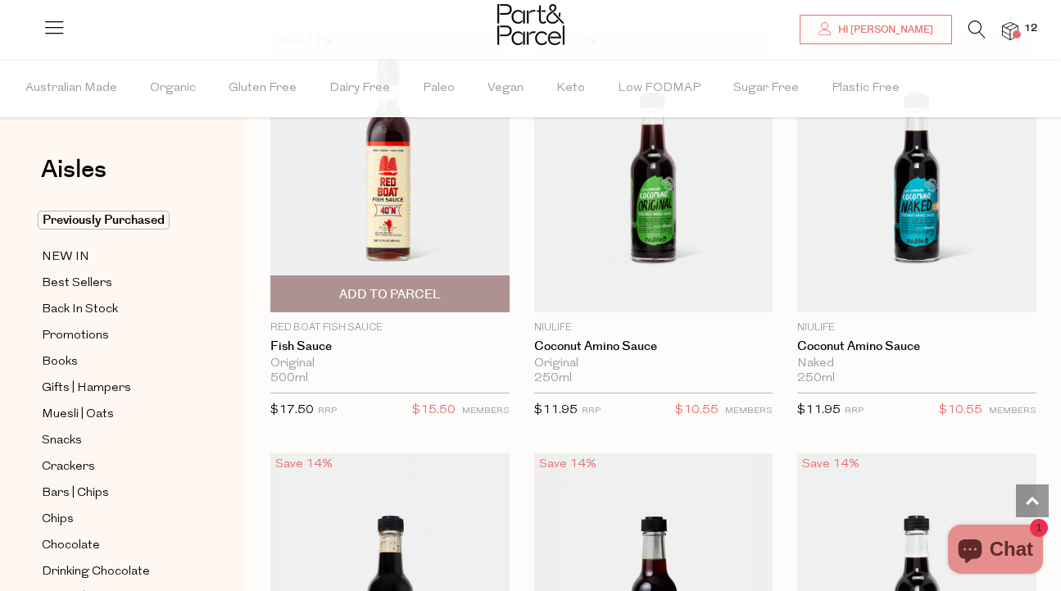
click at [372, 290] on span "Add To Parcel" at bounding box center [390, 294] width 102 height 17
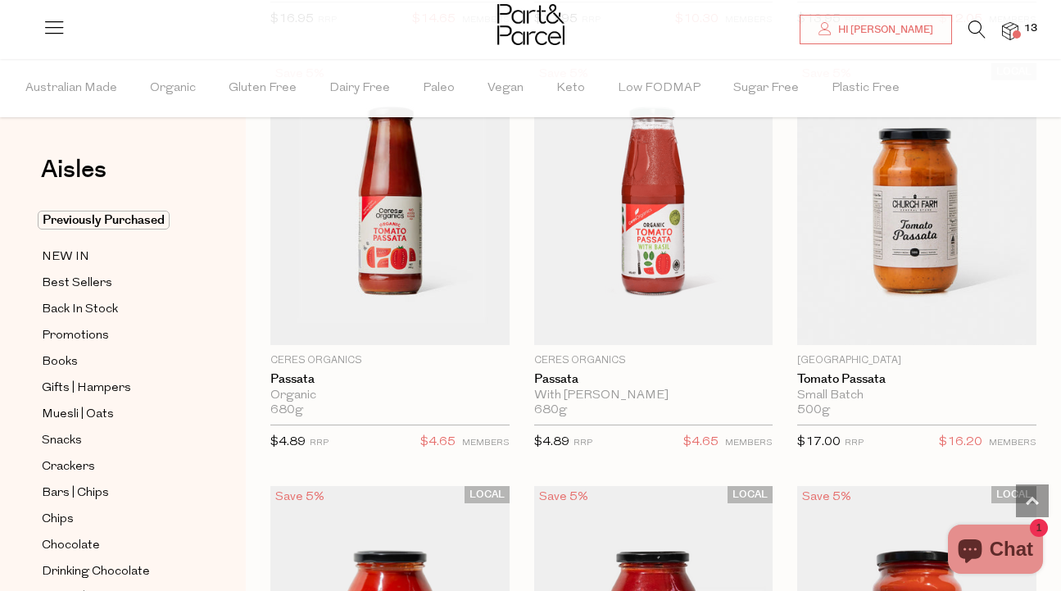
scroll to position [8227, 0]
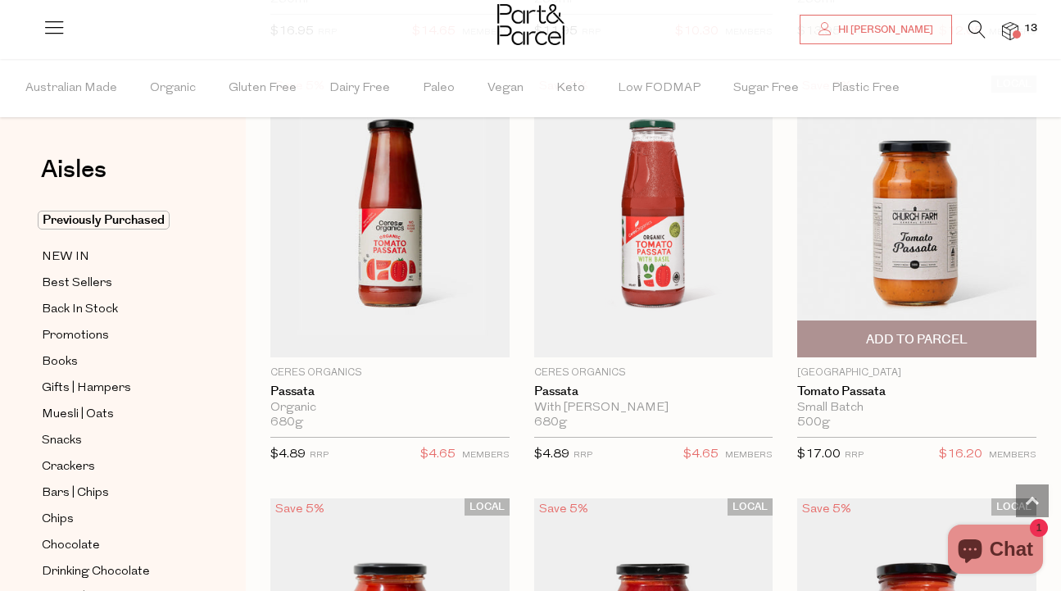
click at [893, 334] on span "Add To Parcel" at bounding box center [917, 339] width 102 height 17
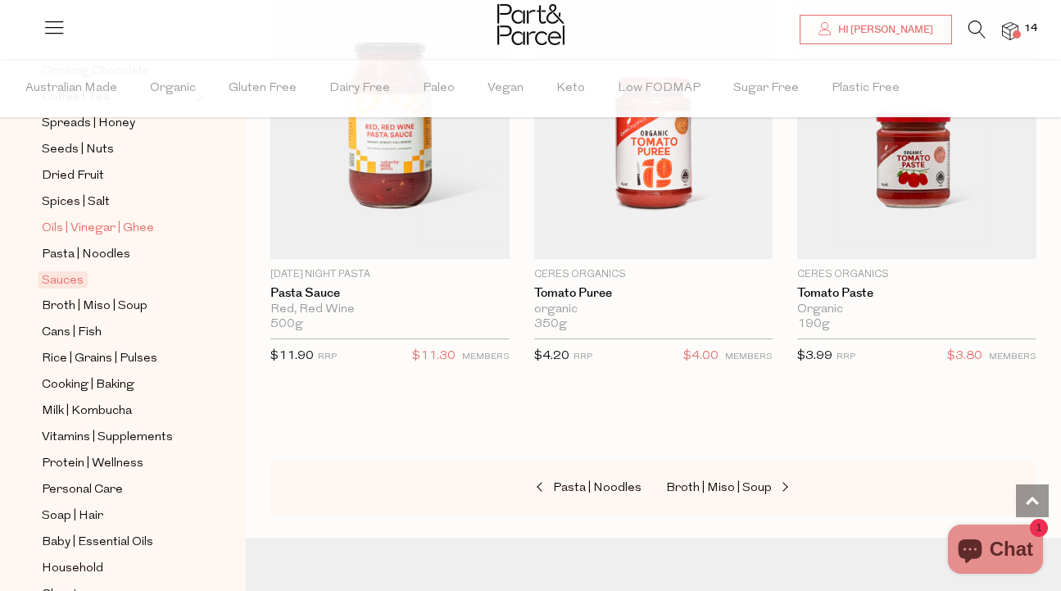
scroll to position [507, 0]
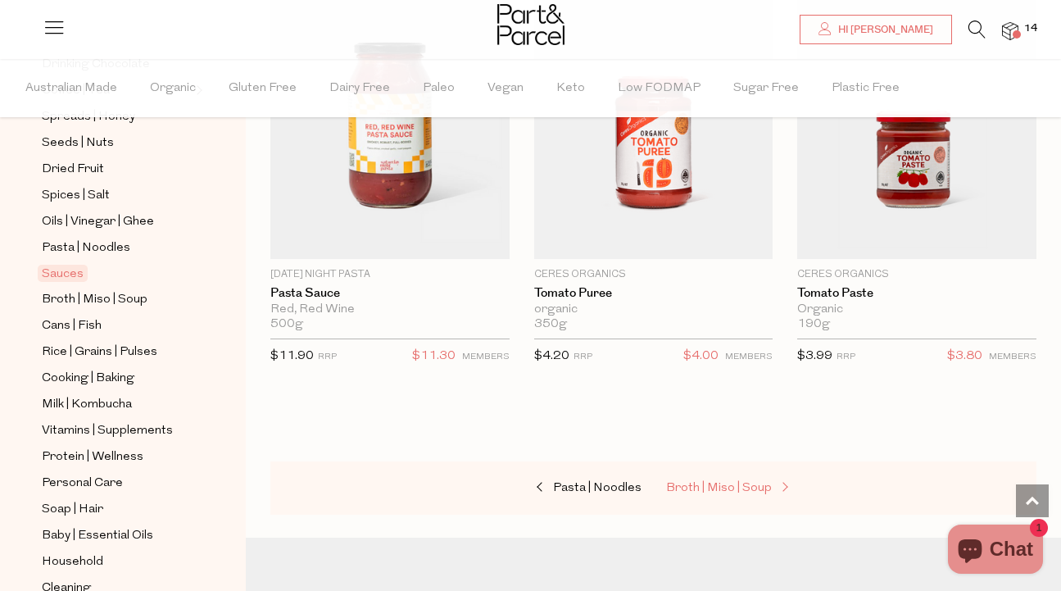
click at [722, 482] on span "Broth | Miso | Soup" at bounding box center [719, 488] width 106 height 12
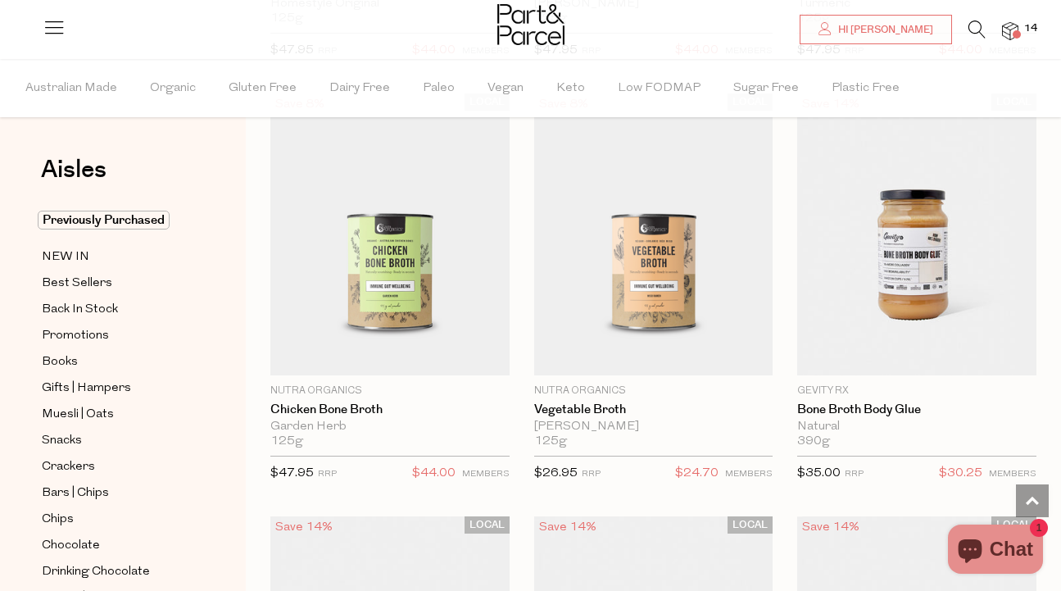
scroll to position [1390, 0]
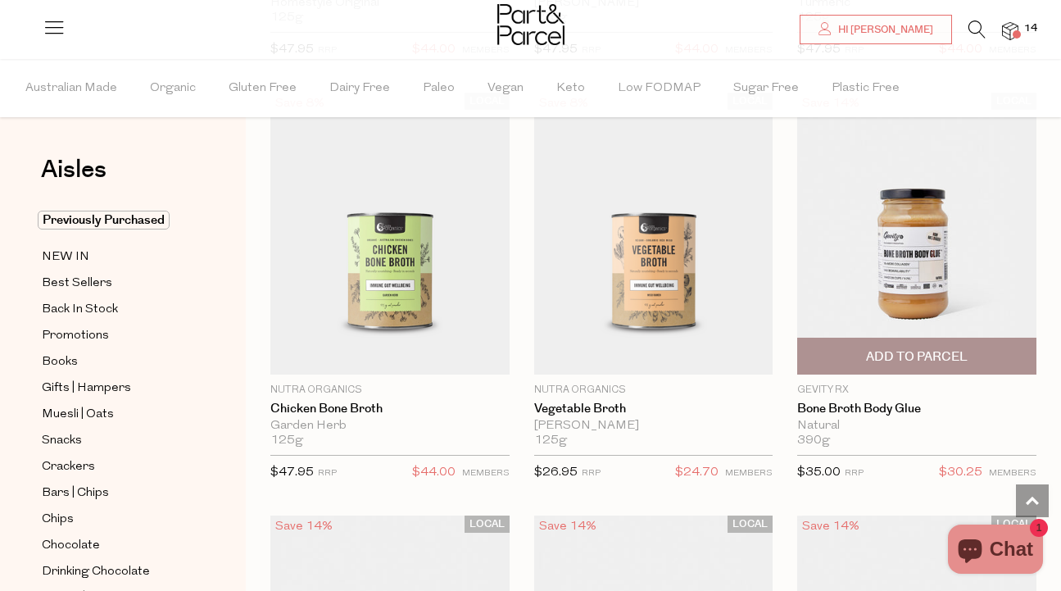
click at [907, 361] on span "Add To Parcel" at bounding box center [917, 356] width 102 height 17
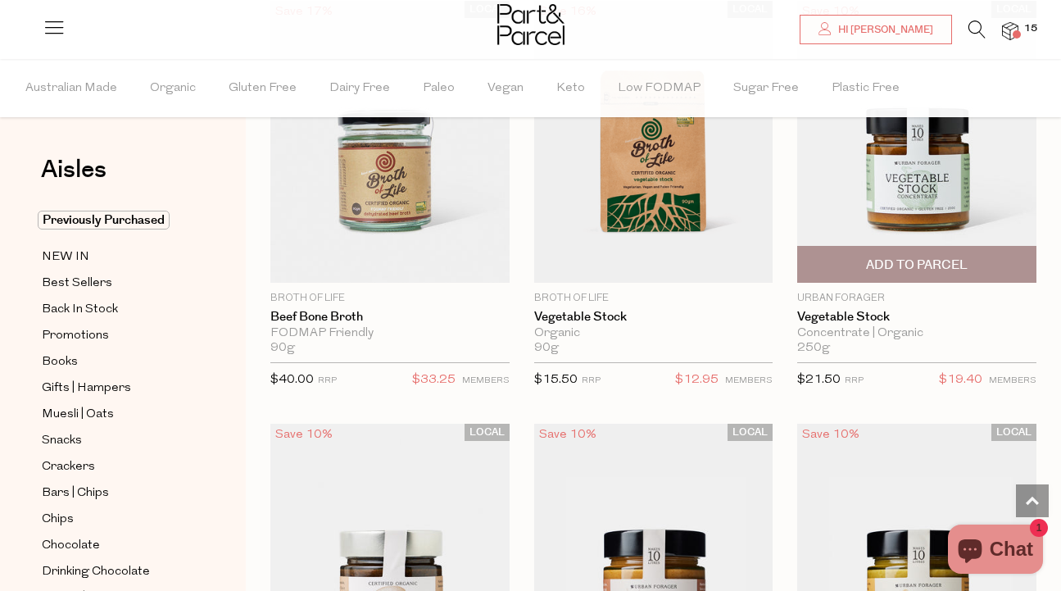
scroll to position [3138, 0]
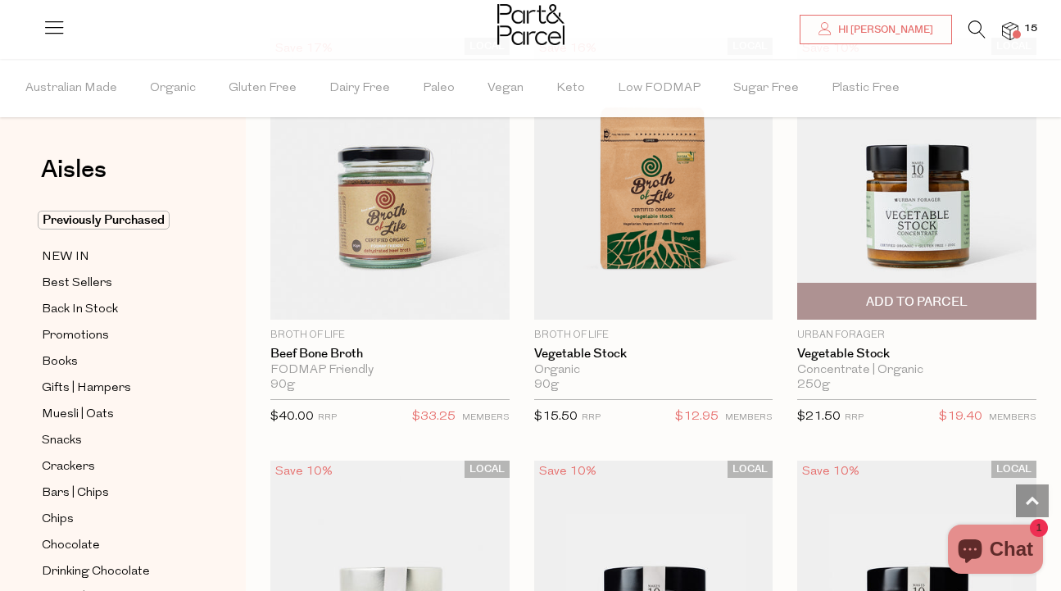
click at [915, 300] on span "Add To Parcel" at bounding box center [917, 301] width 102 height 17
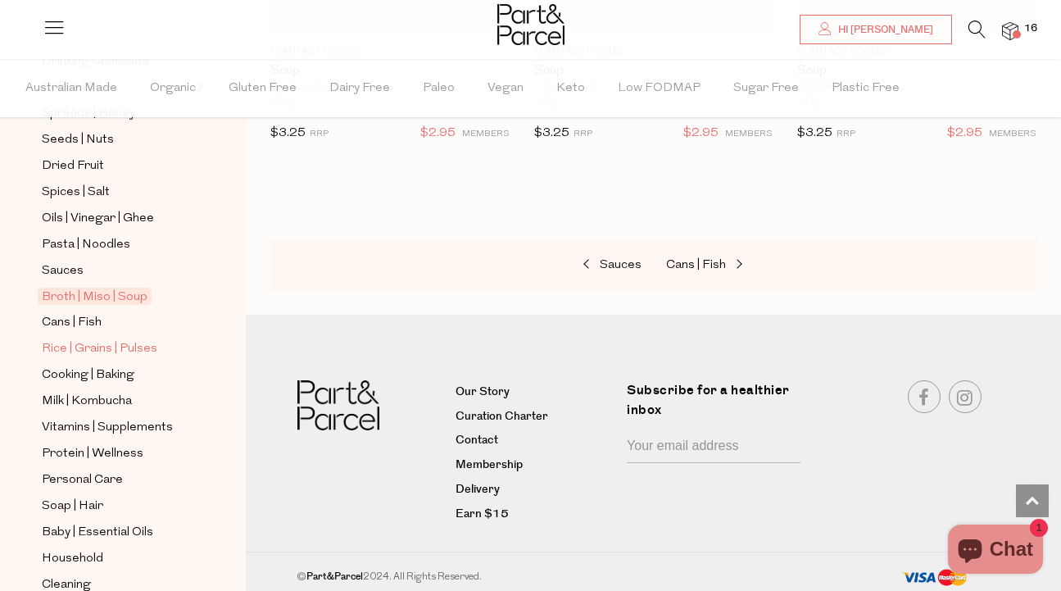
scroll to position [512, 0]
click at [83, 320] on span "Cans | Fish" at bounding box center [72, 321] width 60 height 20
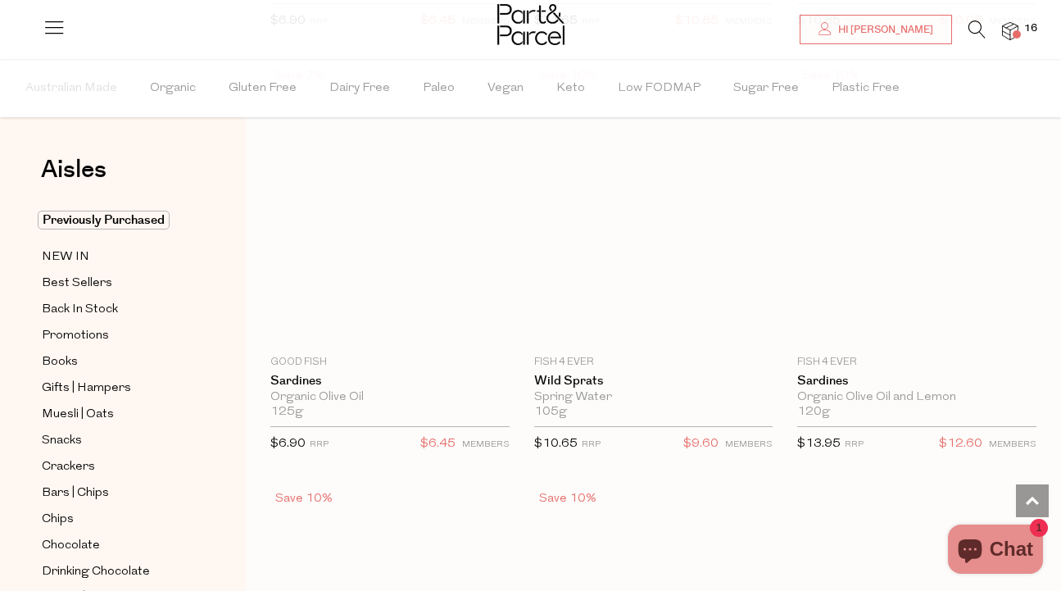
scroll to position [3120, 0]
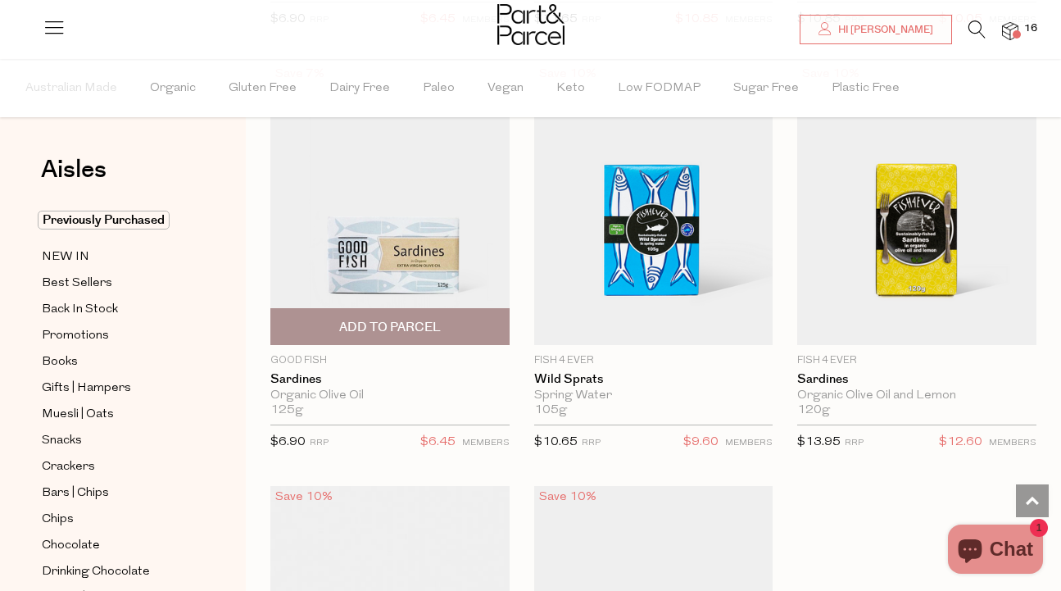
click at [392, 326] on span "Add To Parcel" at bounding box center [390, 327] width 102 height 17
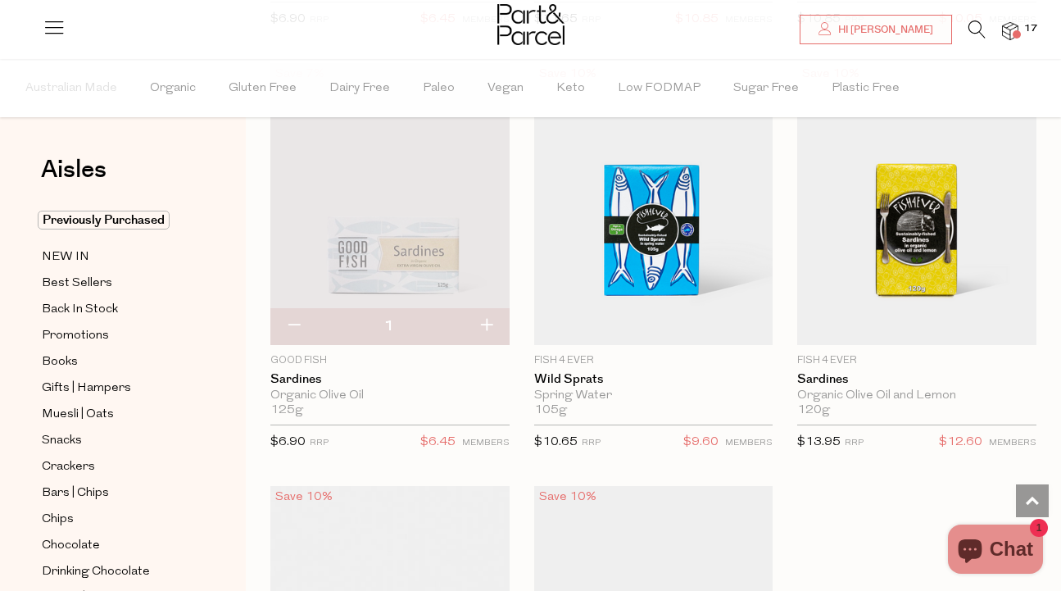
click at [485, 324] on button "button" at bounding box center [486, 326] width 47 height 36
type input "2"
click at [486, 321] on button "button" at bounding box center [486, 326] width 47 height 36
type input "3"
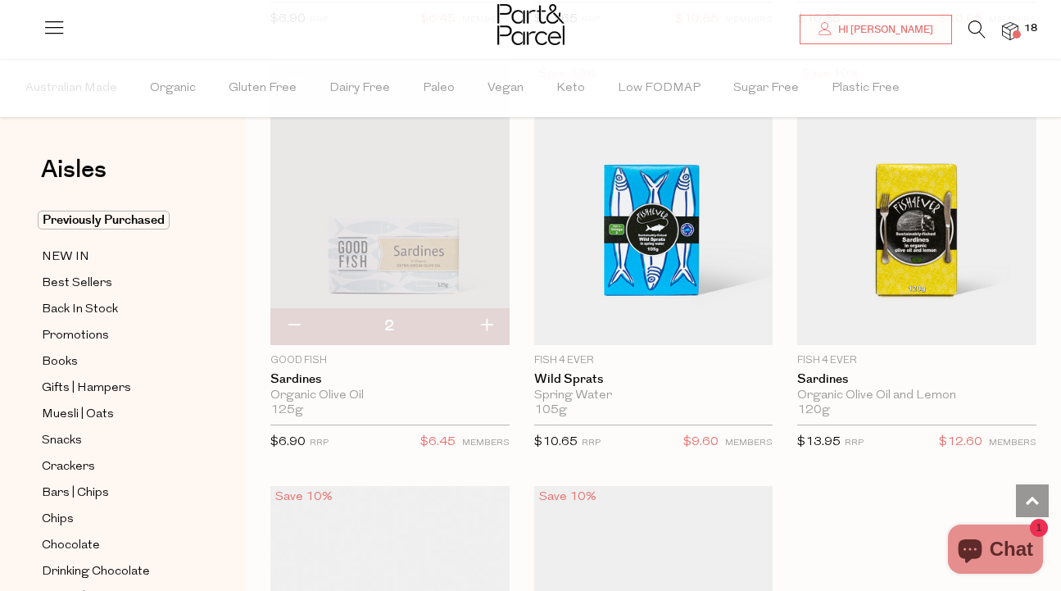
type input "3"
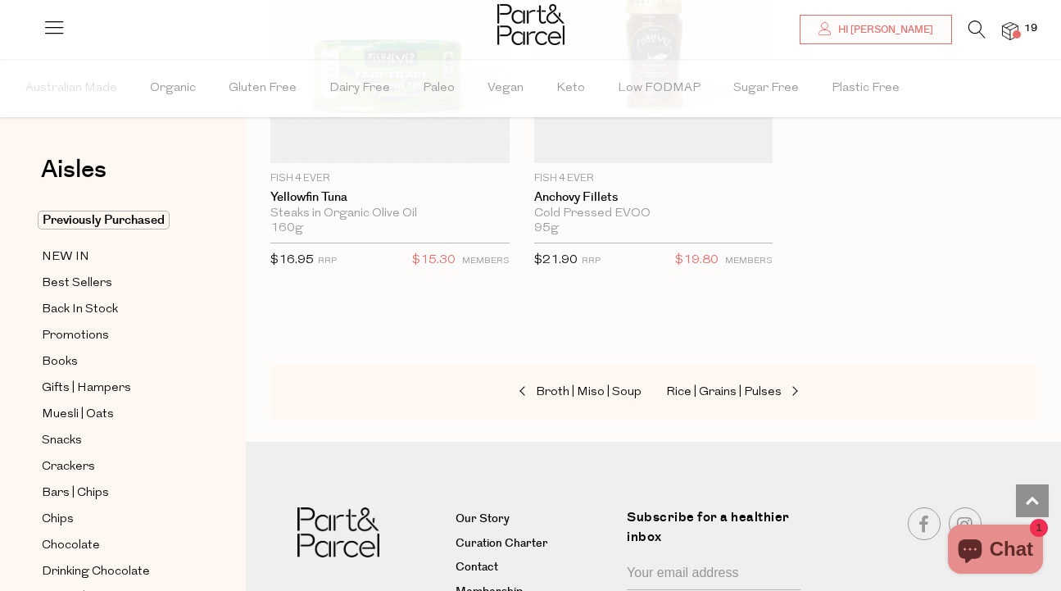
scroll to position [3725, 0]
click at [713, 392] on span "Rice | Grains | Pulses" at bounding box center [724, 391] width 116 height 12
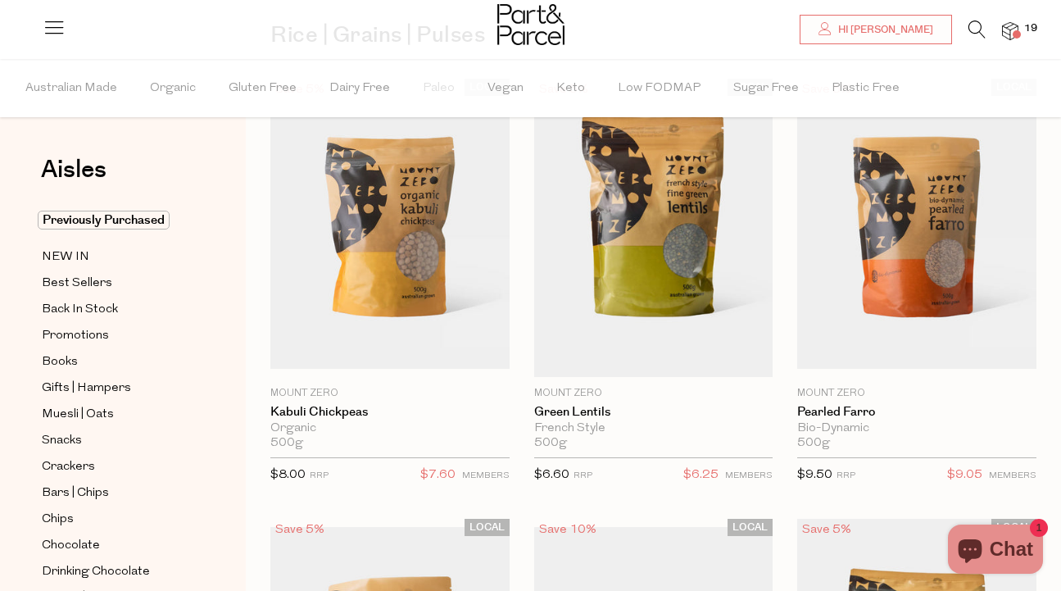
scroll to position [144, 0]
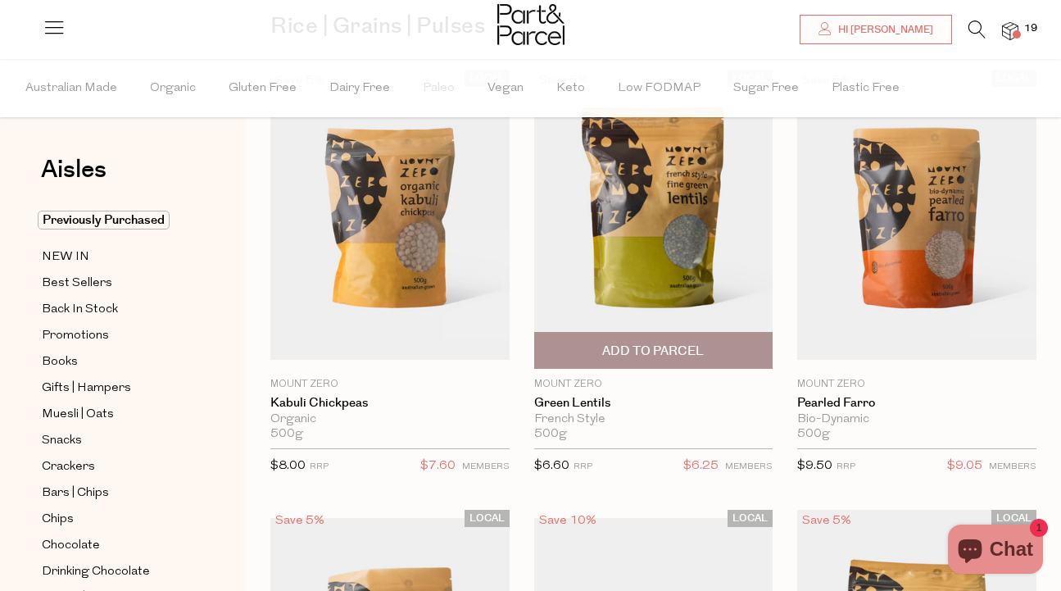
click at [667, 348] on span "Add To Parcel" at bounding box center [653, 351] width 102 height 17
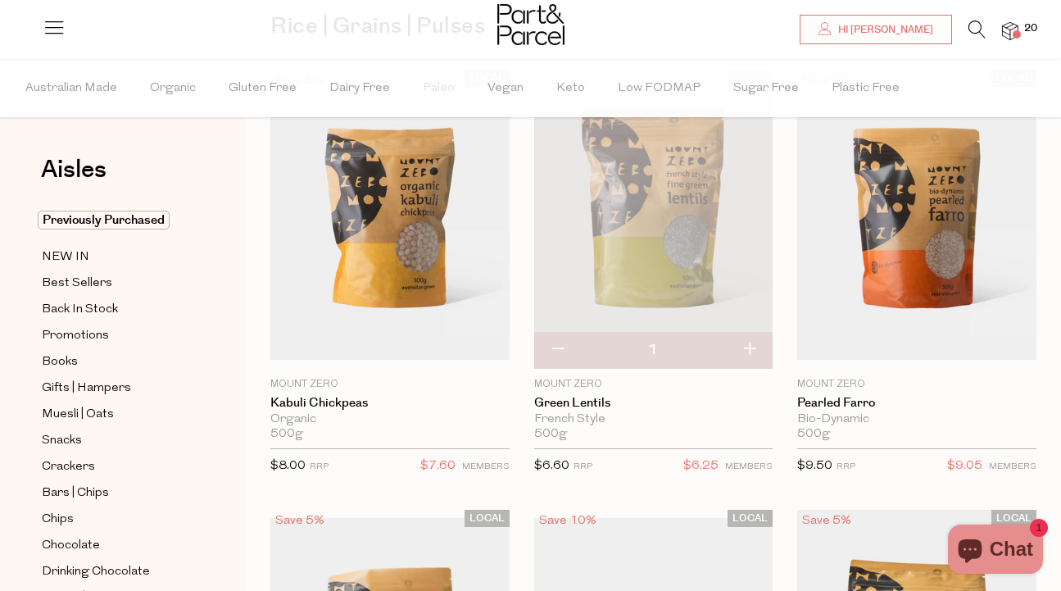
click at [750, 351] on button "button" at bounding box center [749, 350] width 47 height 36
type input "2"
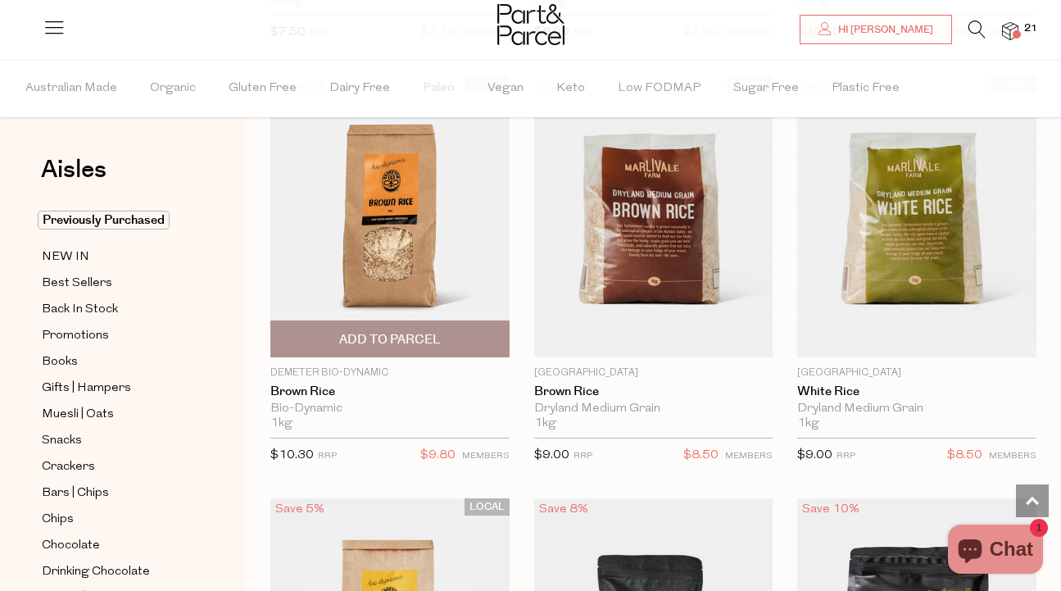
scroll to position [1007, 0]
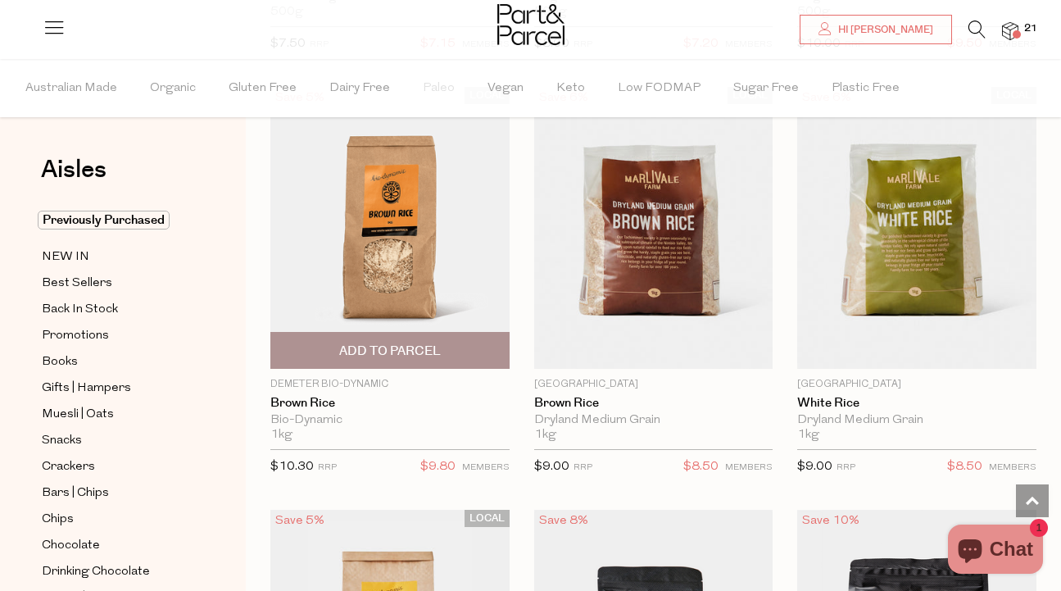
click at [395, 248] on img at bounding box center [389, 228] width 239 height 282
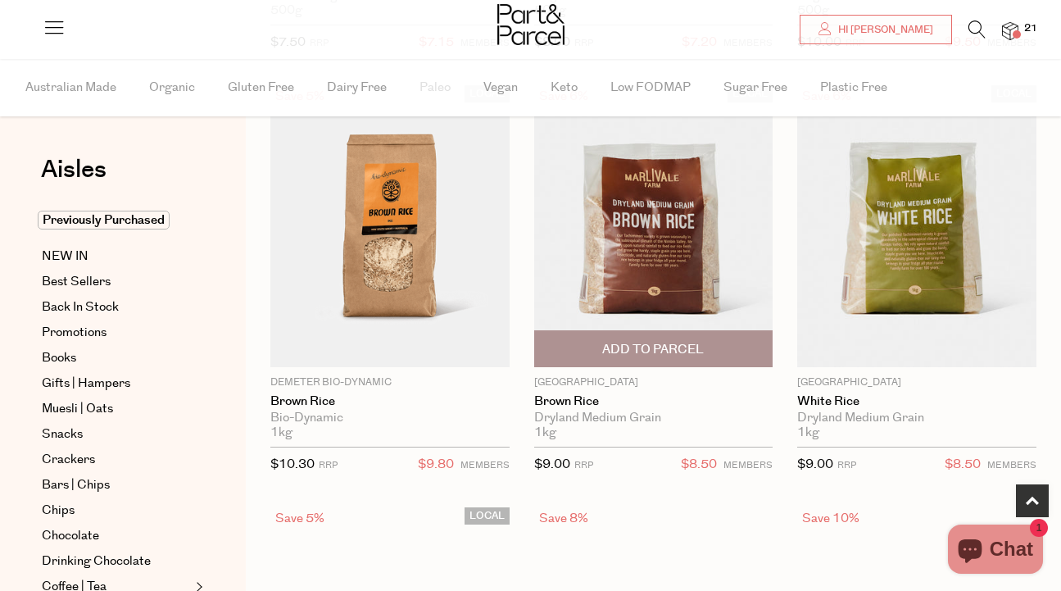
scroll to position [1009, 0]
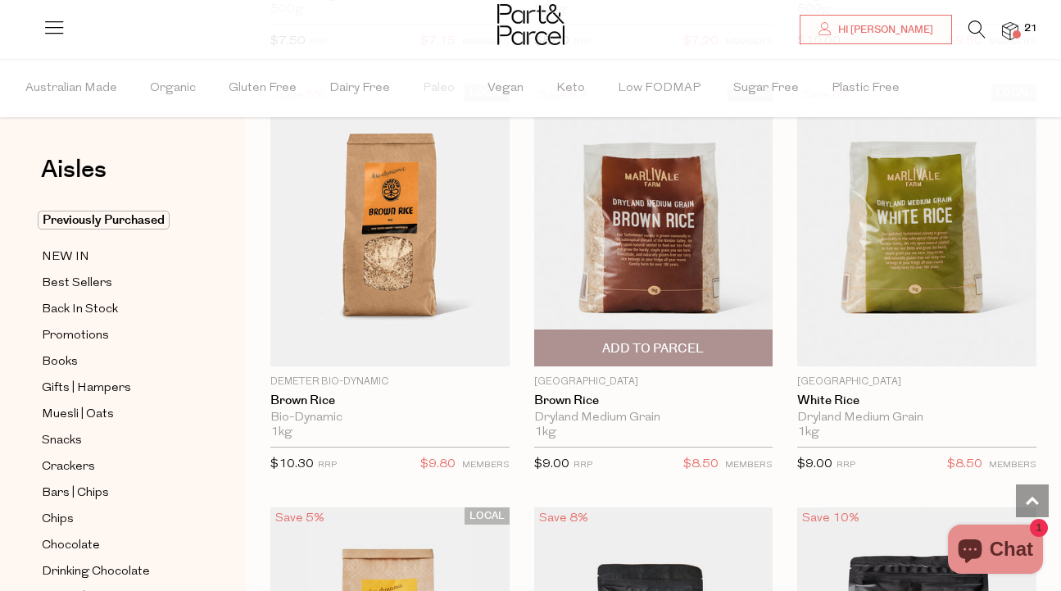
type input "2"
click at [642, 298] on img at bounding box center [653, 225] width 239 height 282
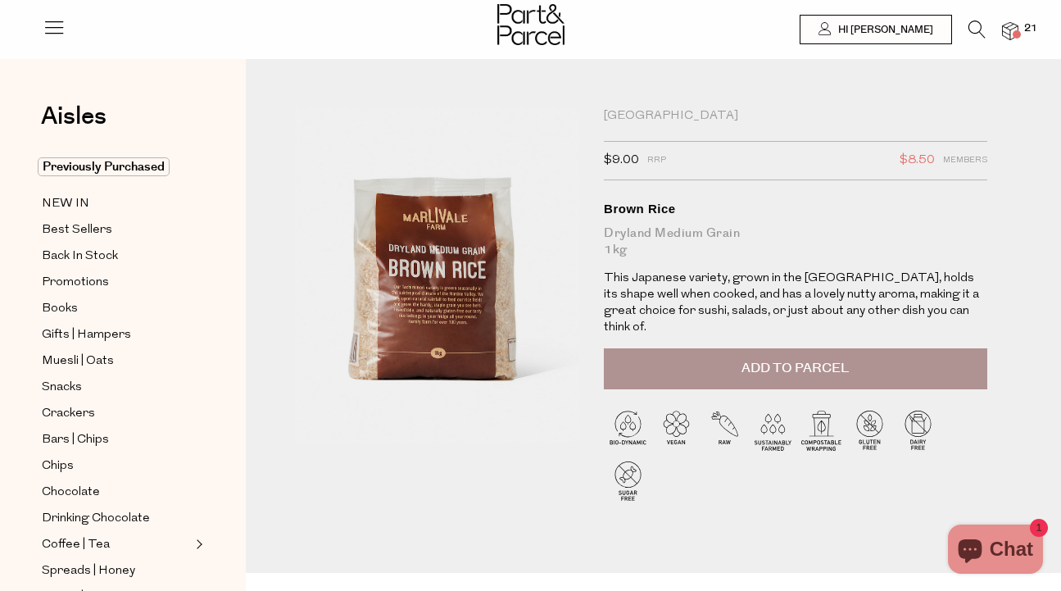
click at [757, 359] on span "Add to Parcel" at bounding box center [795, 368] width 107 height 19
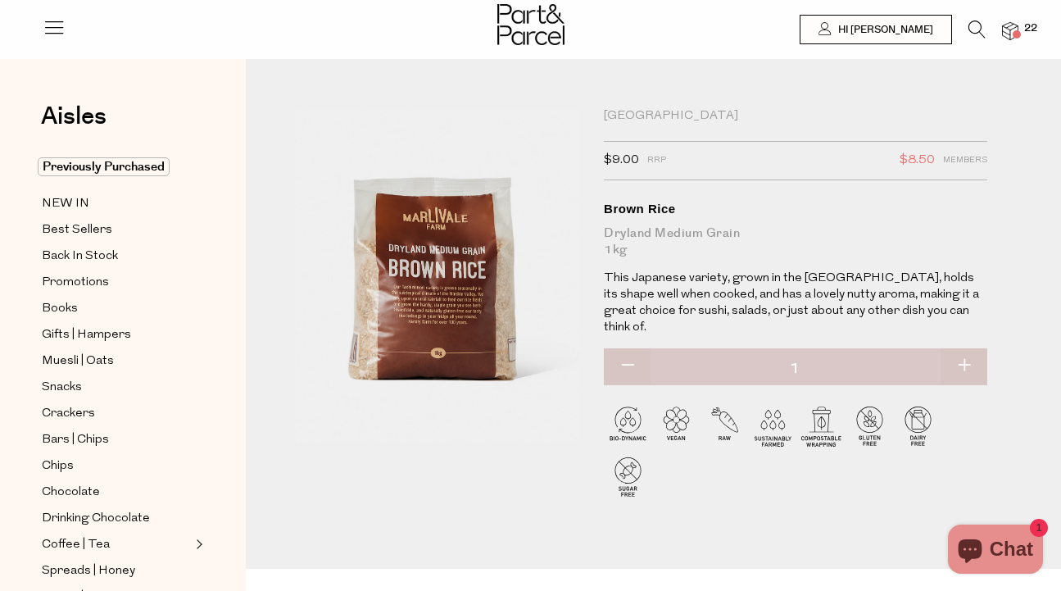
click at [965, 348] on button "button" at bounding box center [964, 366] width 47 height 36
type input "2"
click at [626, 348] on button "button" at bounding box center [627, 366] width 47 height 36
type input "1"
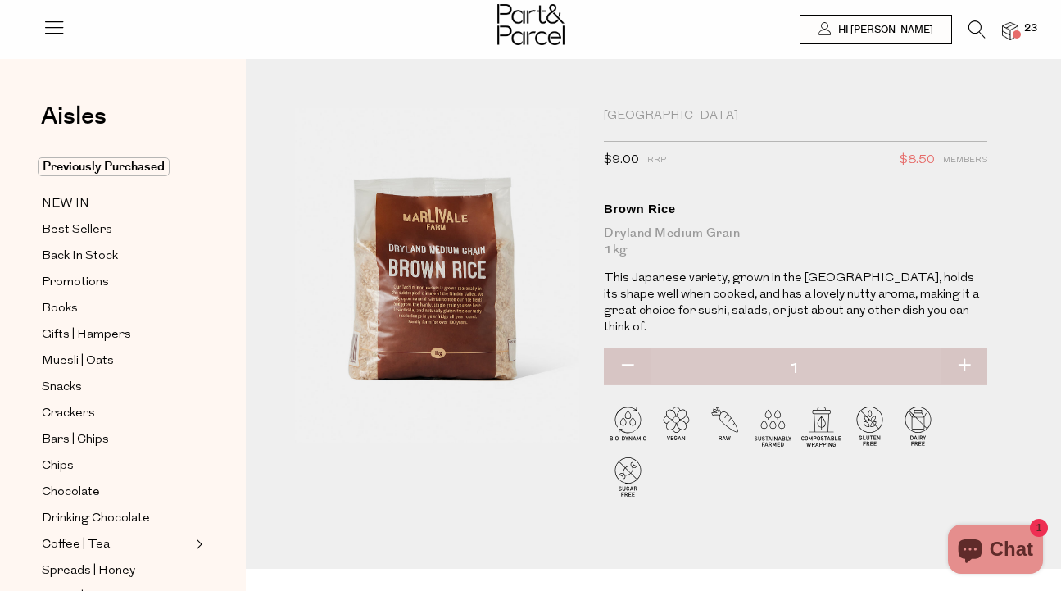
type input "1"
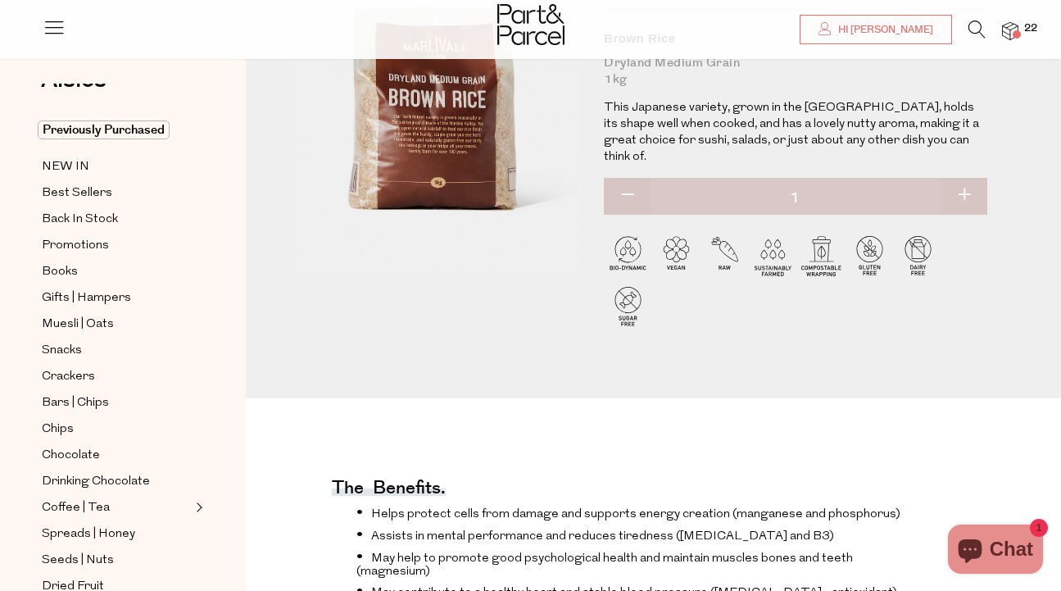
scroll to position [51, 0]
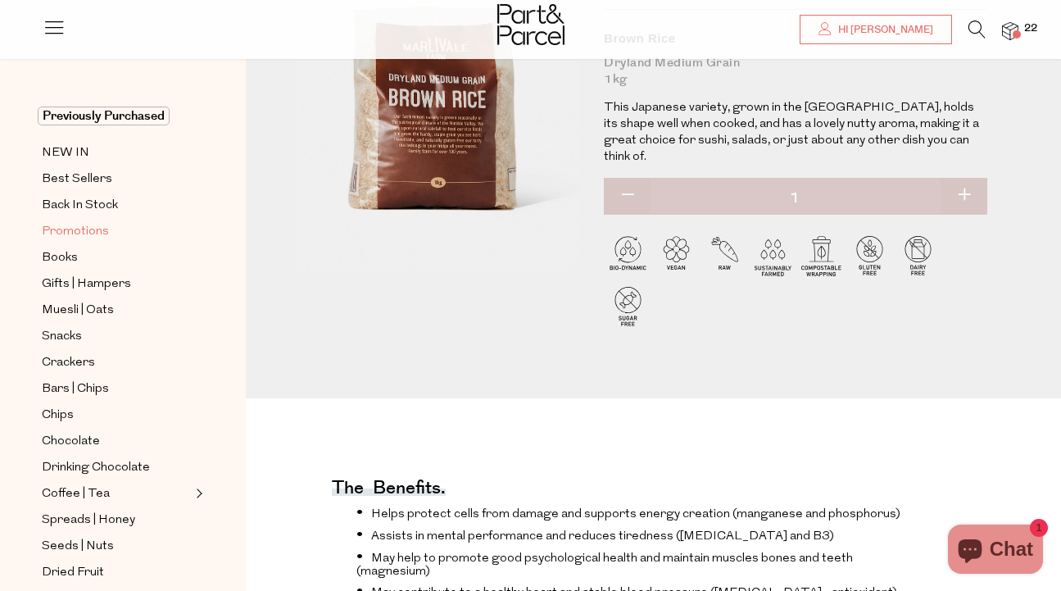
click at [71, 231] on span "Promotions" at bounding box center [75, 232] width 67 height 20
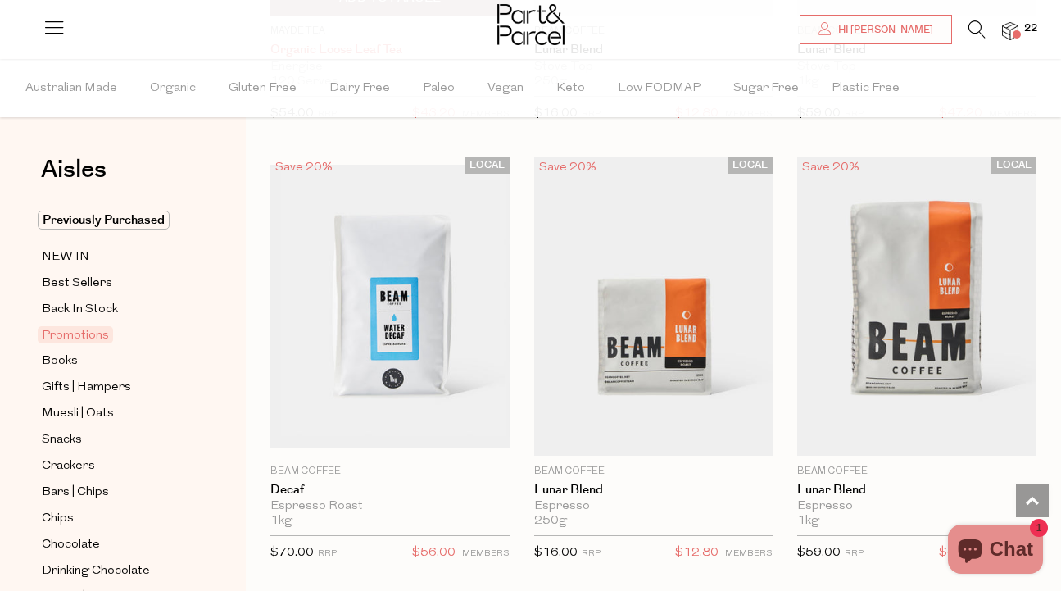
scroll to position [1754, 0]
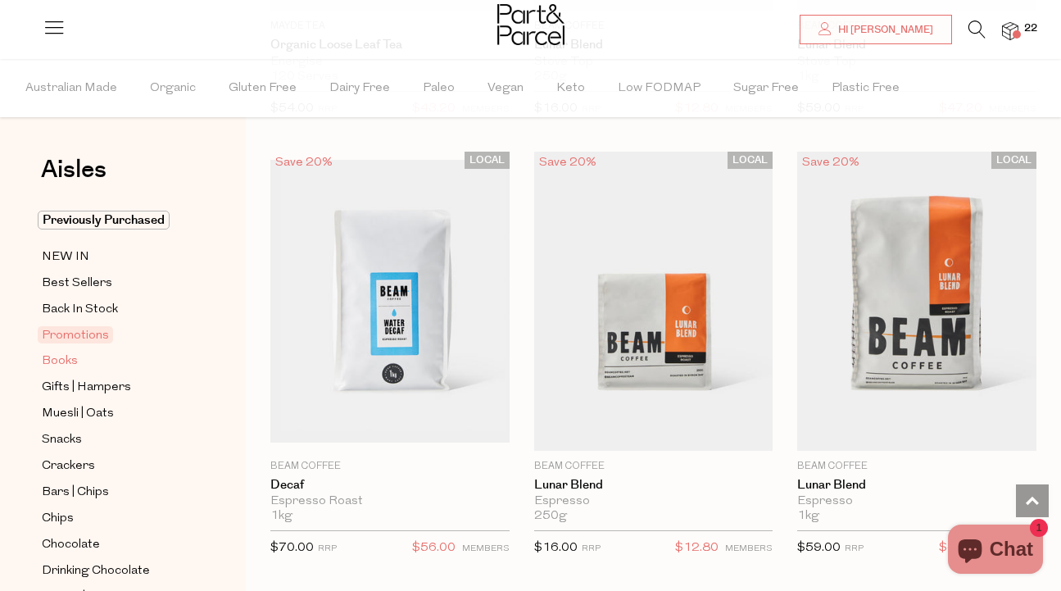
click at [61, 363] on span "Books" at bounding box center [60, 362] width 36 height 20
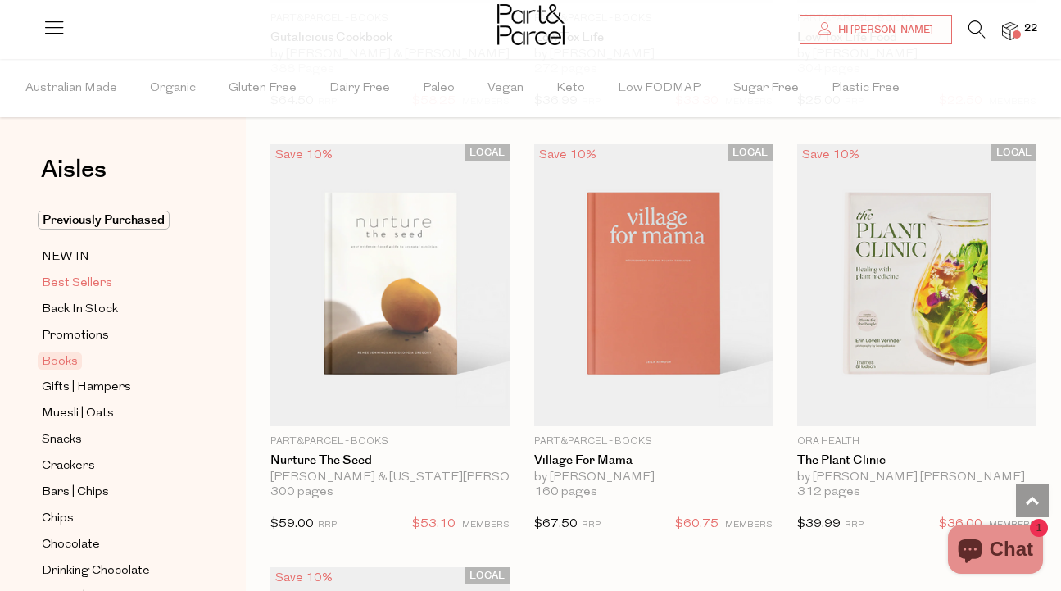
click at [94, 282] on span "Best Sellers" at bounding box center [77, 284] width 70 height 20
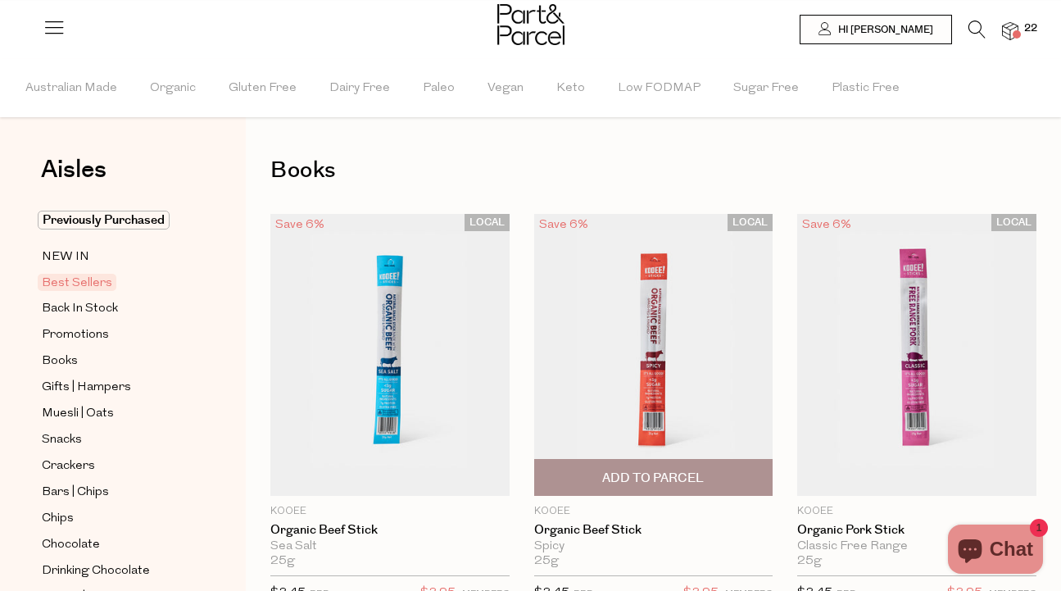
type input "3"
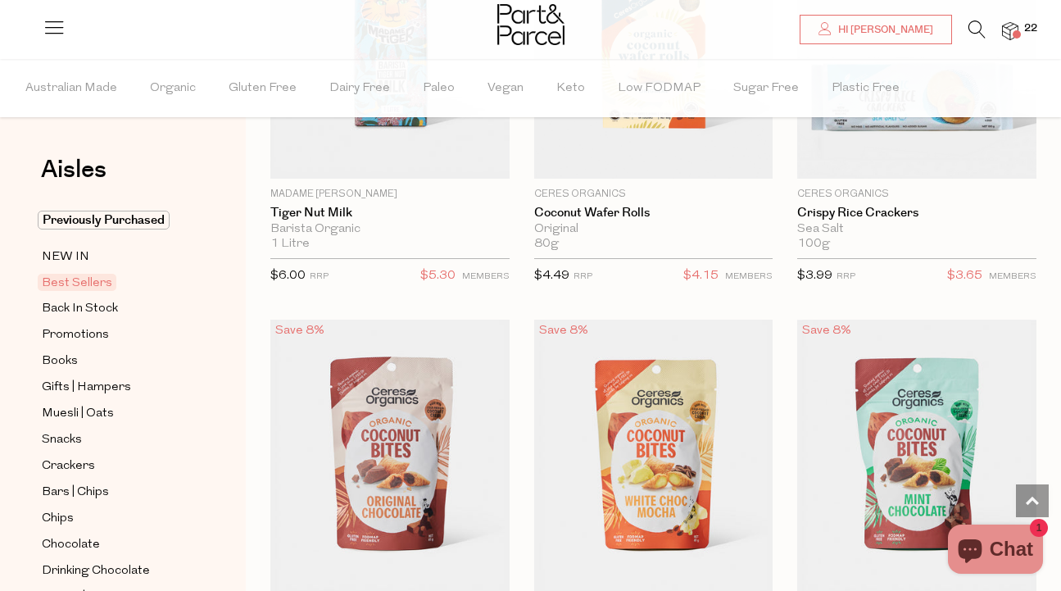
scroll to position [4592, 0]
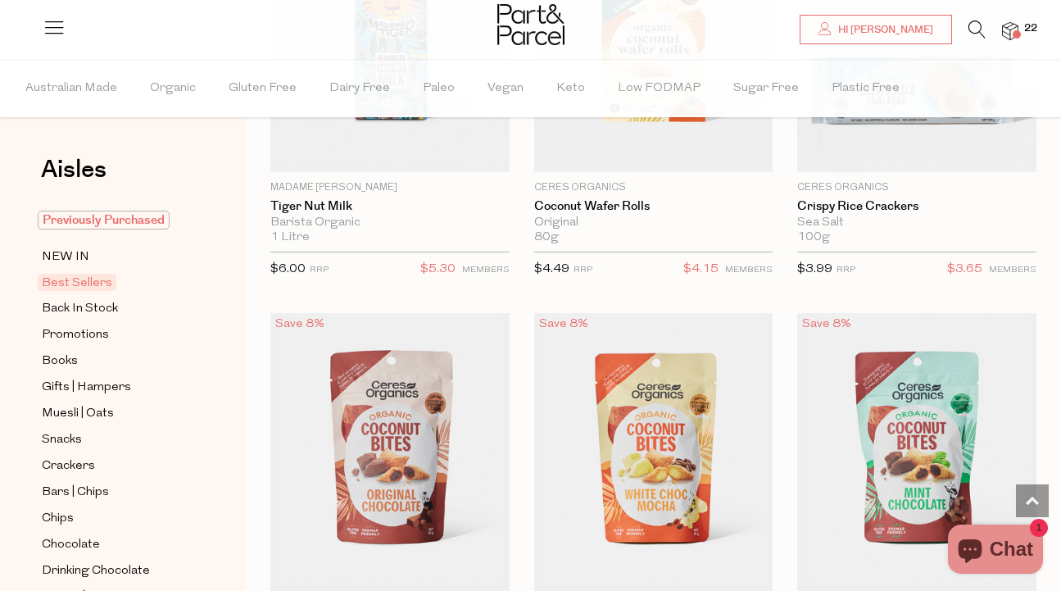
click at [110, 219] on span "Previously Purchased" at bounding box center [104, 220] width 132 height 19
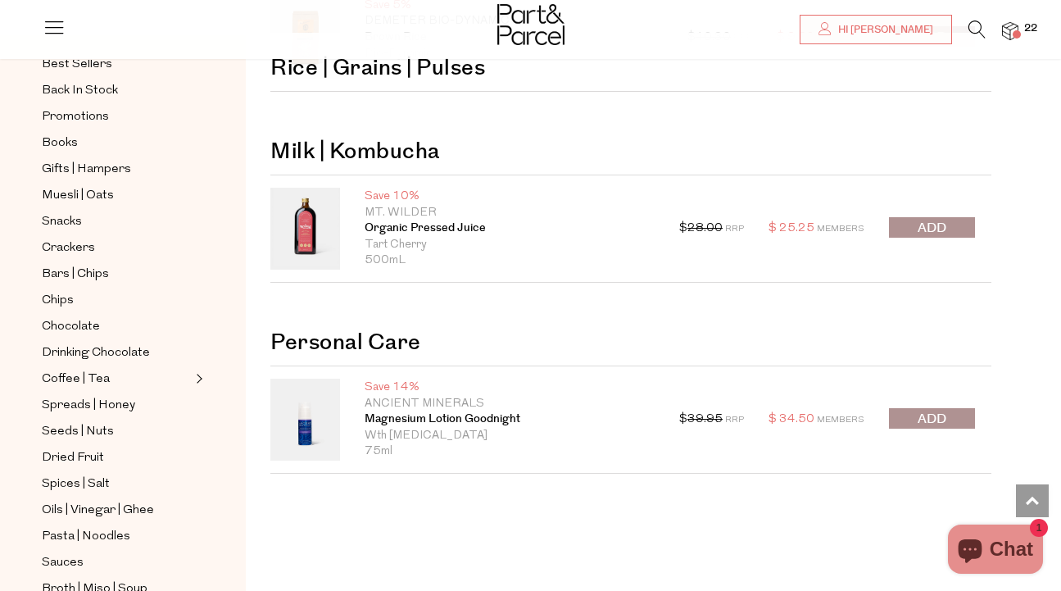
scroll to position [3244, 0]
click at [98, 484] on span "Spices | Salt" at bounding box center [76, 485] width 68 height 20
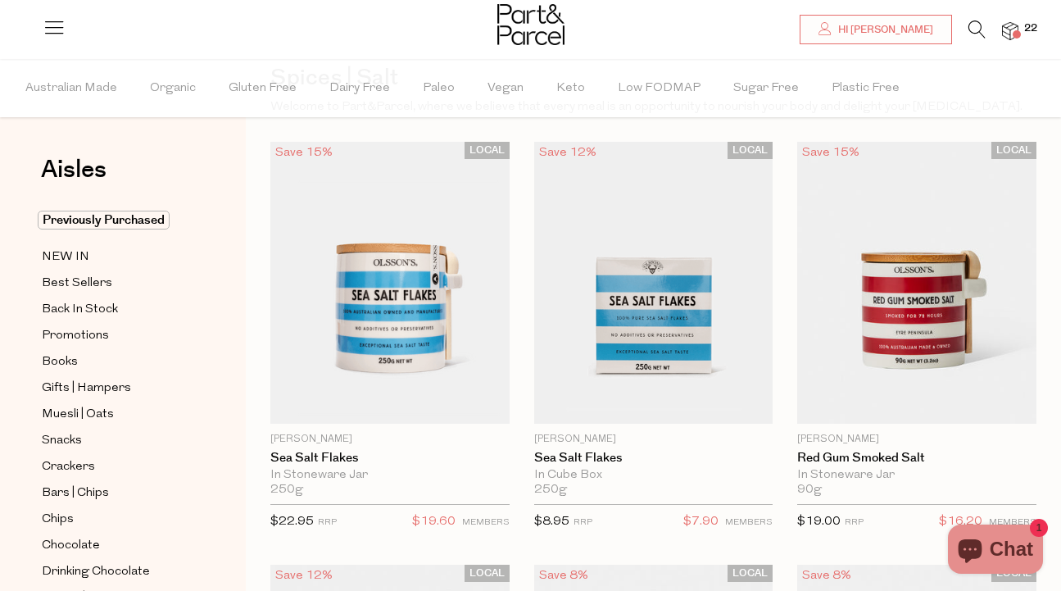
scroll to position [82, 0]
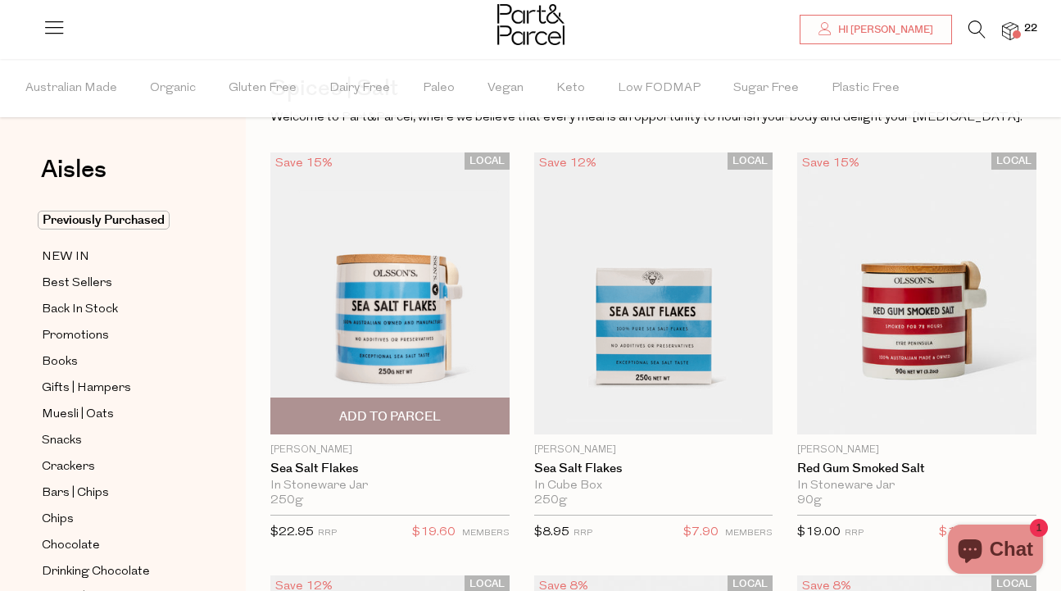
click at [388, 411] on span "Add To Parcel" at bounding box center [390, 416] width 102 height 17
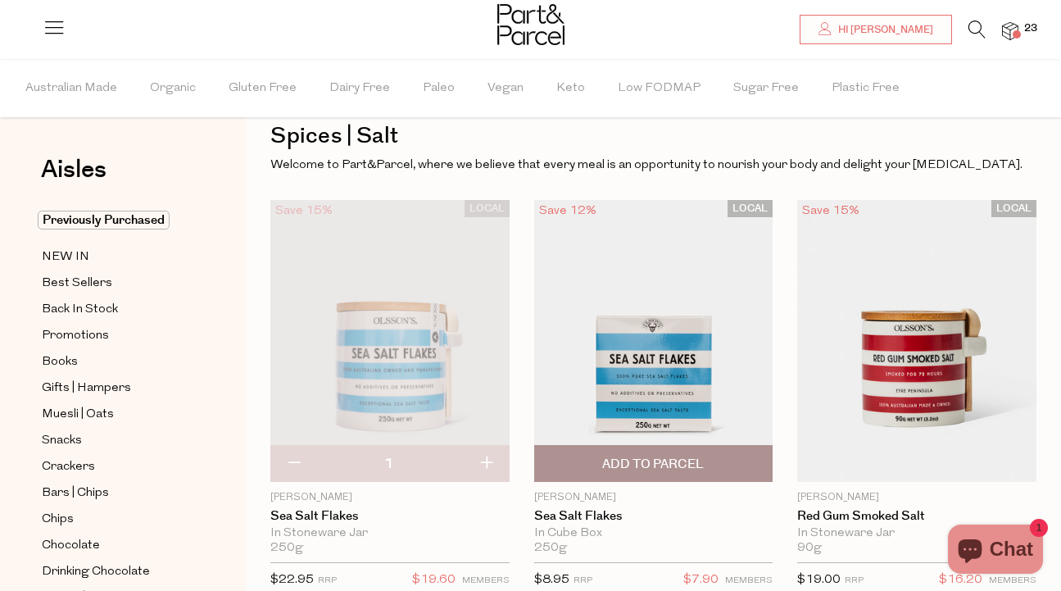
scroll to position [0, 0]
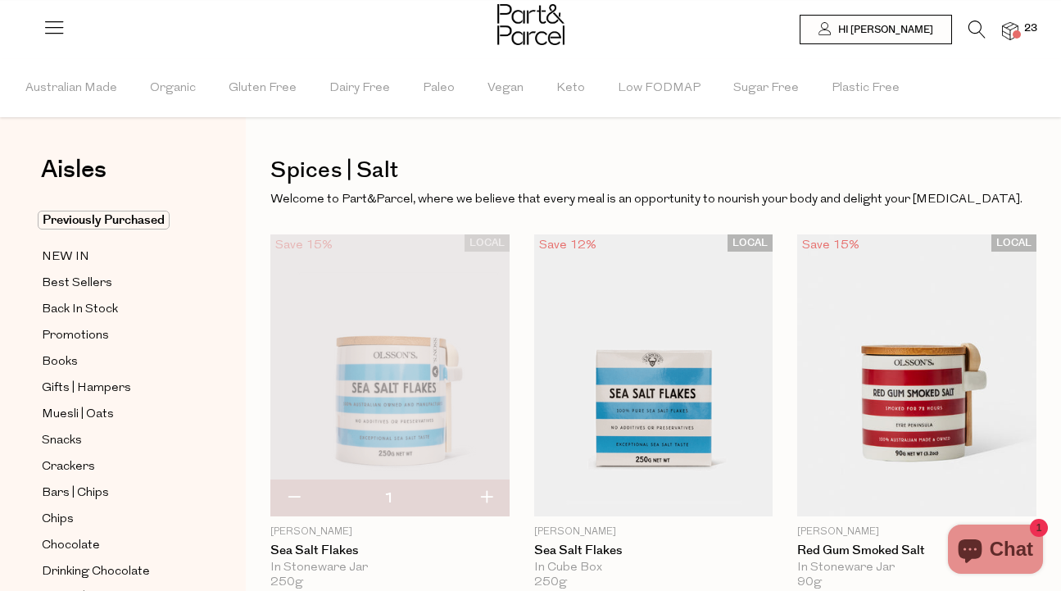
click at [1009, 25] on img at bounding box center [1010, 31] width 16 height 19
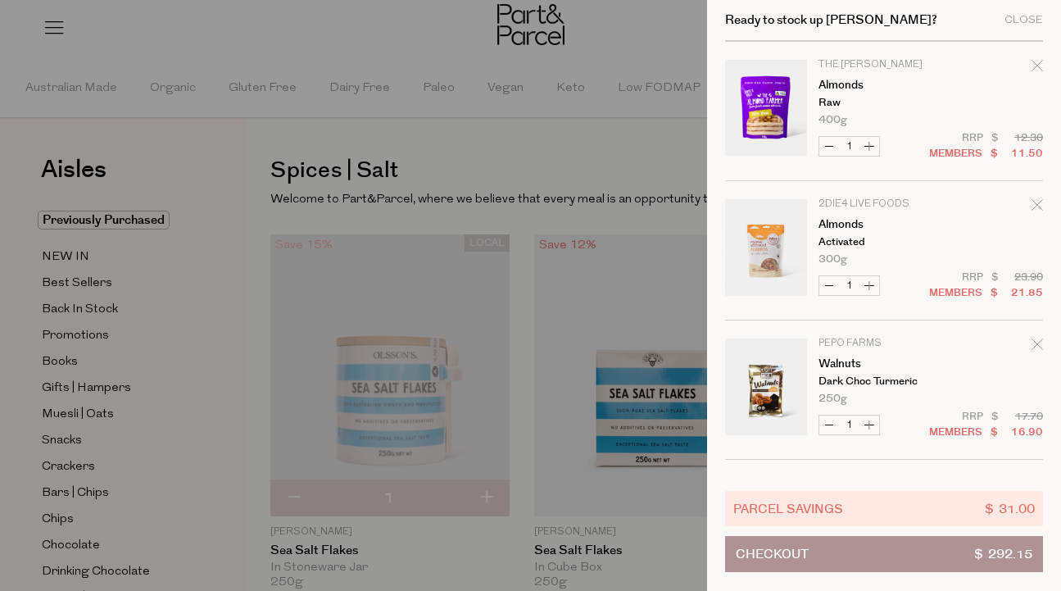
scroll to position [1951, 0]
click at [826, 284] on button "Decrease Almonds" at bounding box center [830, 284] width 20 height 19
type input "0"
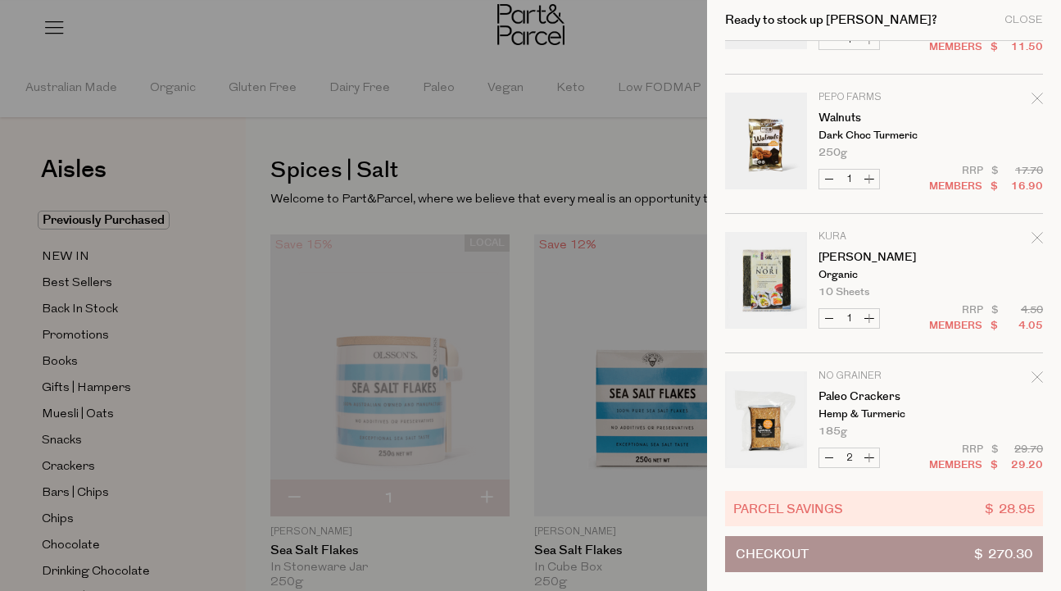
scroll to position [2077, 0]
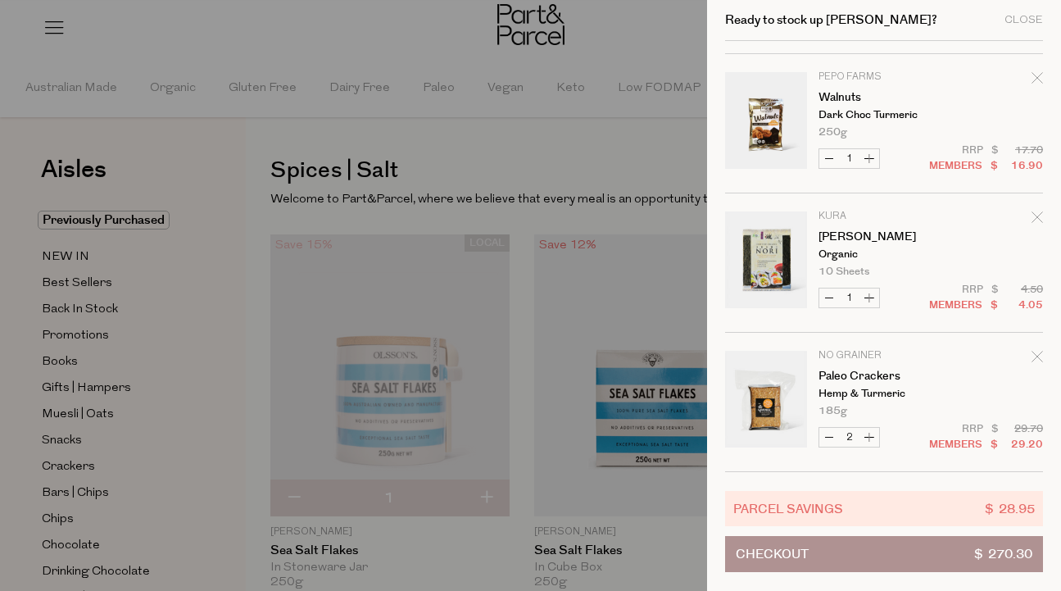
click at [791, 555] on span "Checkout" at bounding box center [772, 554] width 73 height 34
